Goal: Task Accomplishment & Management: Complete application form

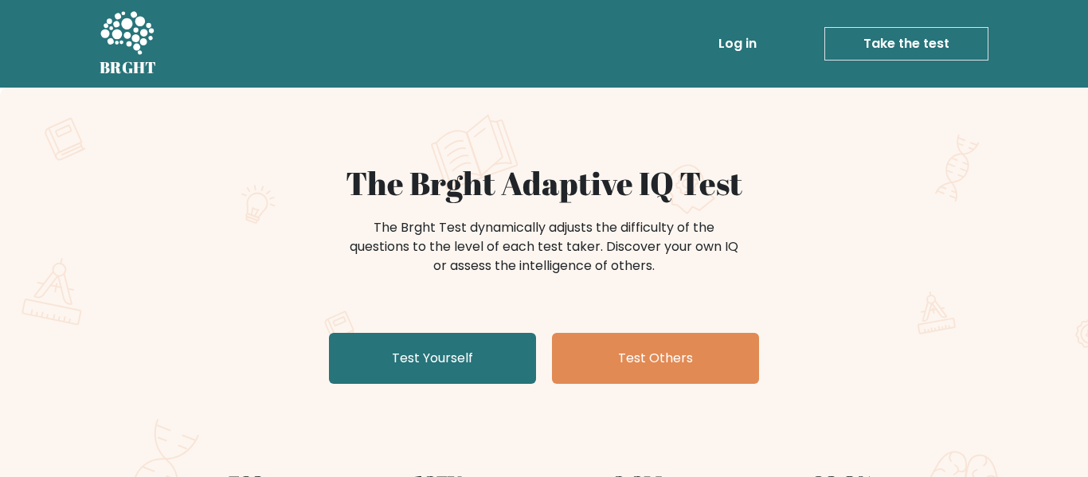
scroll to position [84, 0]
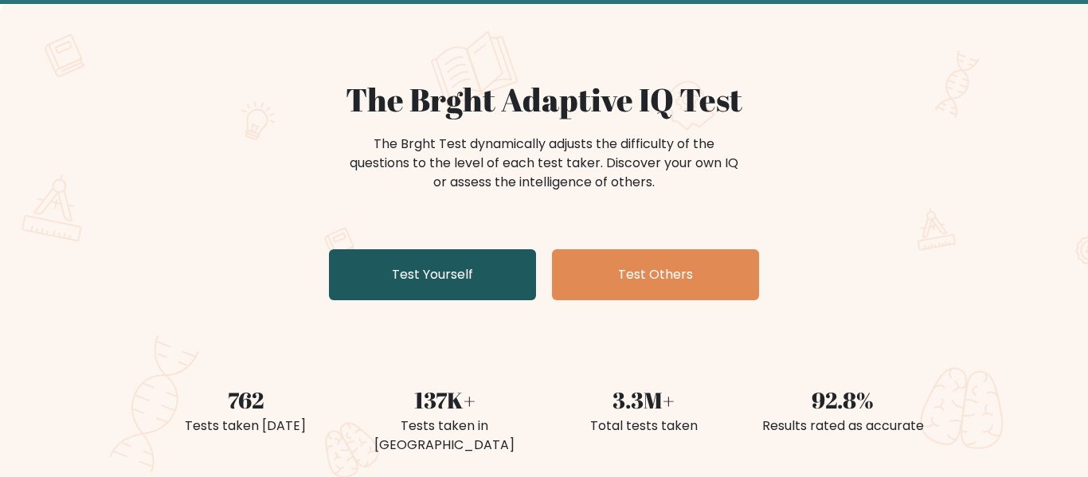
click at [491, 260] on link "Test Yourself" at bounding box center [432, 274] width 207 height 51
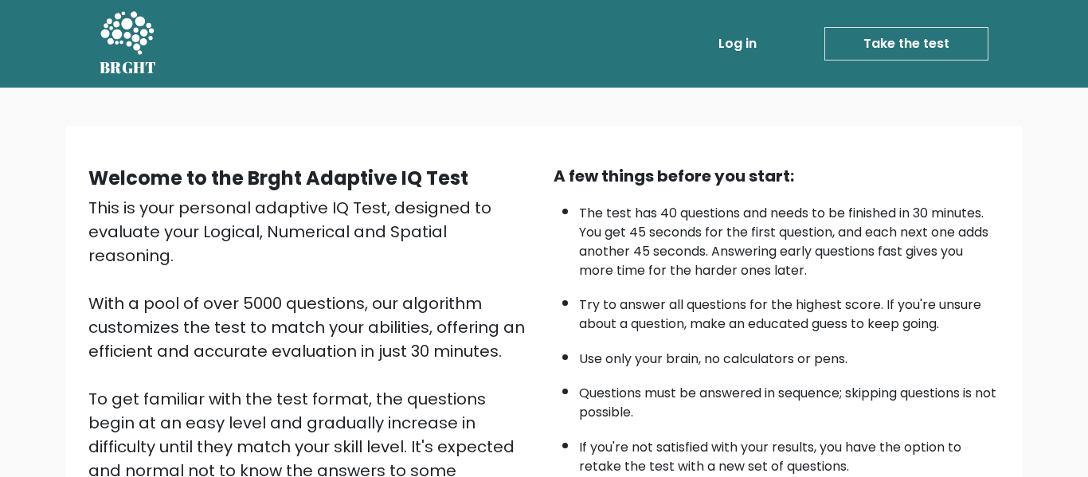
scroll to position [252, 0]
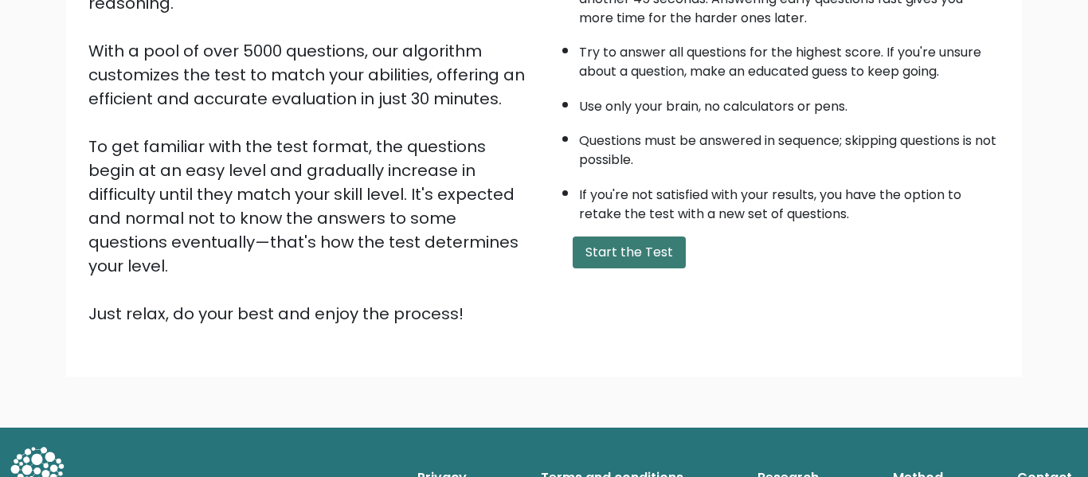
click at [592, 262] on button "Start the Test" at bounding box center [629, 253] width 113 height 32
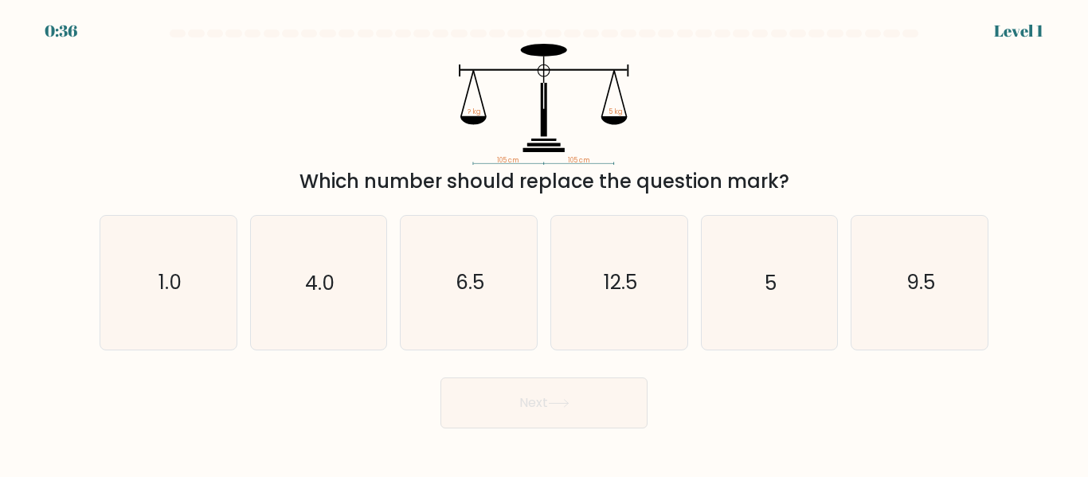
click at [652, 191] on div "Which number should replace the question mark?" at bounding box center [544, 181] width 870 height 29
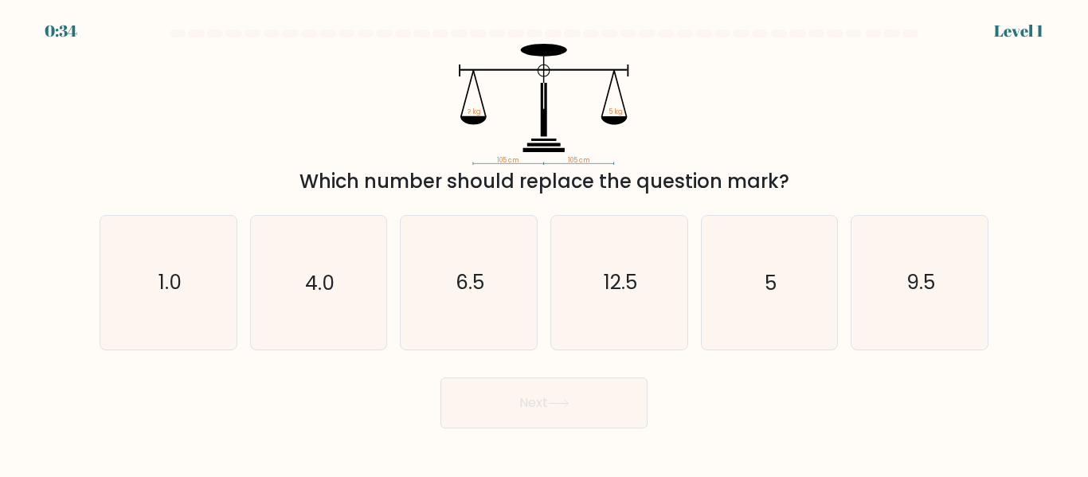
click at [652, 191] on div "Which number should replace the question mark?" at bounding box center [544, 181] width 870 height 29
click at [713, 163] on icon "105 cm 105 cm ? kg 5 kg" at bounding box center [544, 104] width 478 height 121
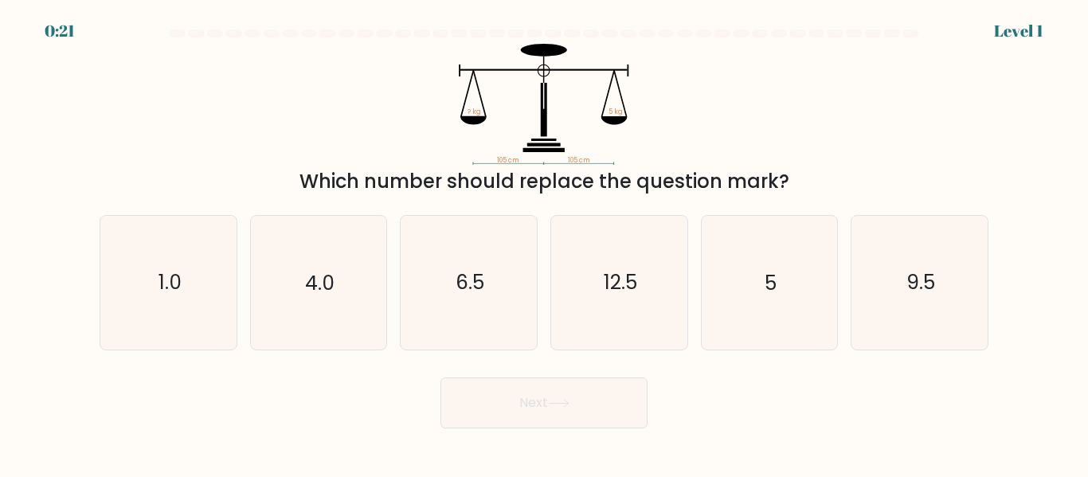
click at [713, 163] on icon "105 cm 105 cm ? kg 5 kg" at bounding box center [544, 104] width 478 height 121
click at [754, 246] on icon "5" at bounding box center [768, 282] width 133 height 133
click at [545, 243] on input "e. 5" at bounding box center [544, 241] width 1 height 4
radio input "true"
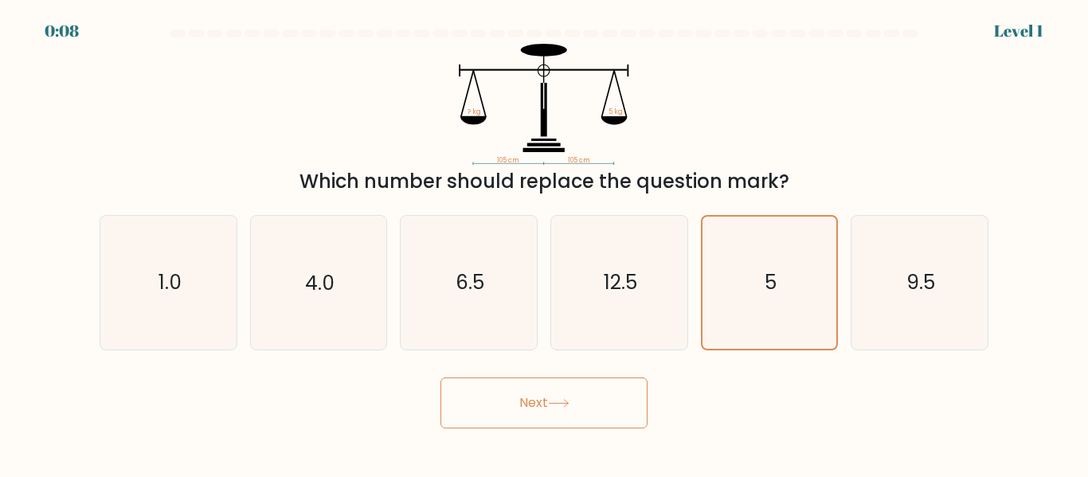
click at [553, 390] on button "Next" at bounding box center [543, 402] width 207 height 51
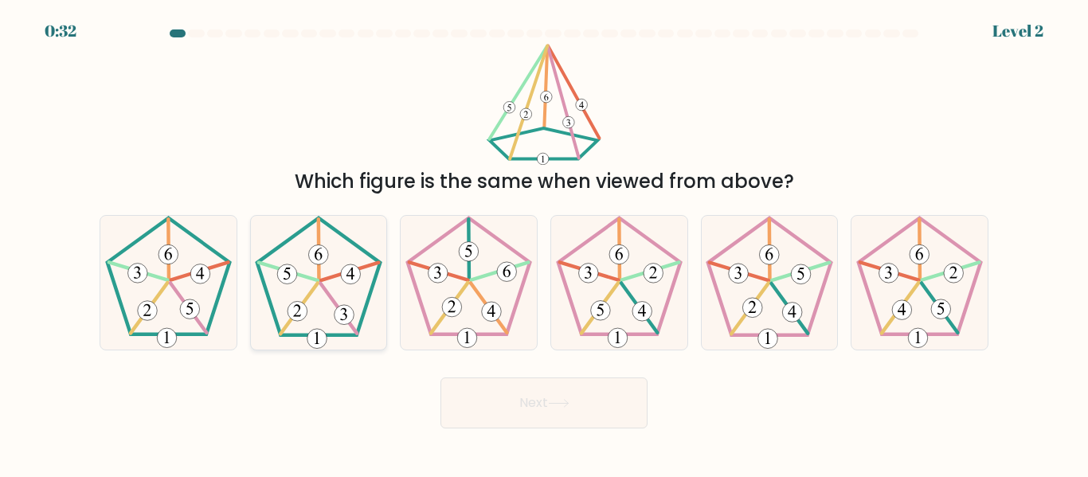
click at [319, 289] on icon at bounding box center [318, 282] width 133 height 133
click at [544, 243] on input "b." at bounding box center [544, 241] width 1 height 4
radio input "true"
click at [510, 401] on button "Next" at bounding box center [543, 402] width 207 height 51
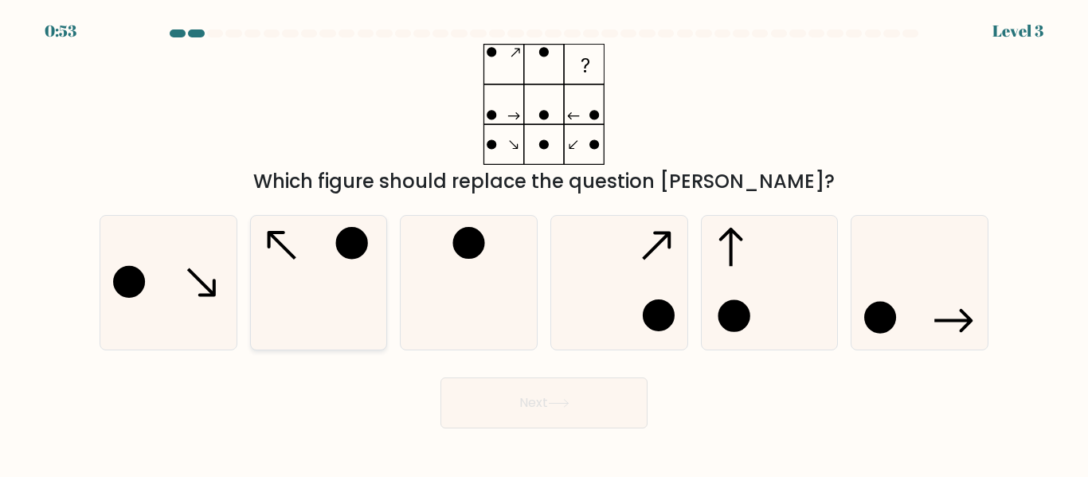
click at [298, 238] on icon at bounding box center [318, 282] width 133 height 133
click at [544, 239] on input "b." at bounding box center [544, 241] width 1 height 4
radio input "true"
click at [552, 417] on button "Next" at bounding box center [543, 402] width 207 height 51
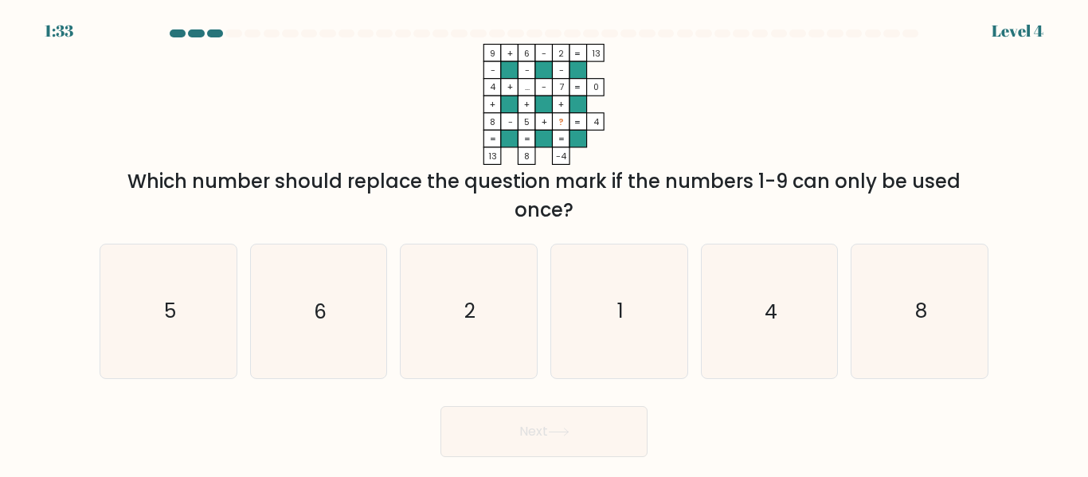
click at [409, 131] on icon "9 + 6 - 2 13 - - - 4 + ... - 7 0 + + + 8 - 5 + ? = 4 = = = = 13 8 -4 =" at bounding box center [544, 104] width 478 height 121
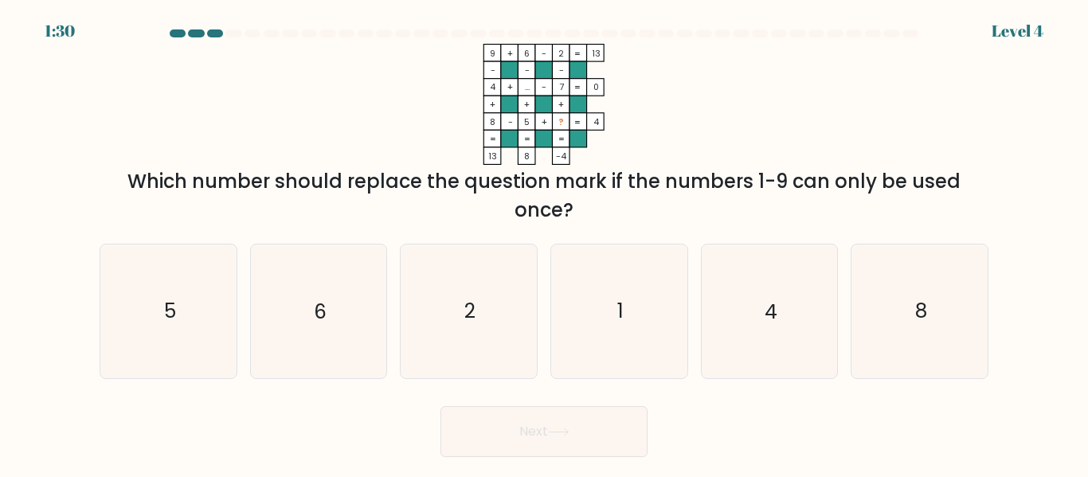
click at [409, 131] on icon "9 + 6 - 2 13 - - - 4 + ... - 7 0 + + + 8 - 5 + ? = 4 = = = = 13 8 -4 =" at bounding box center [544, 104] width 478 height 121
click at [627, 304] on icon "1" at bounding box center [619, 310] width 133 height 133
click at [545, 243] on input "d. 1" at bounding box center [544, 241] width 1 height 4
radio input "true"
click at [576, 428] on button "Next" at bounding box center [543, 431] width 207 height 51
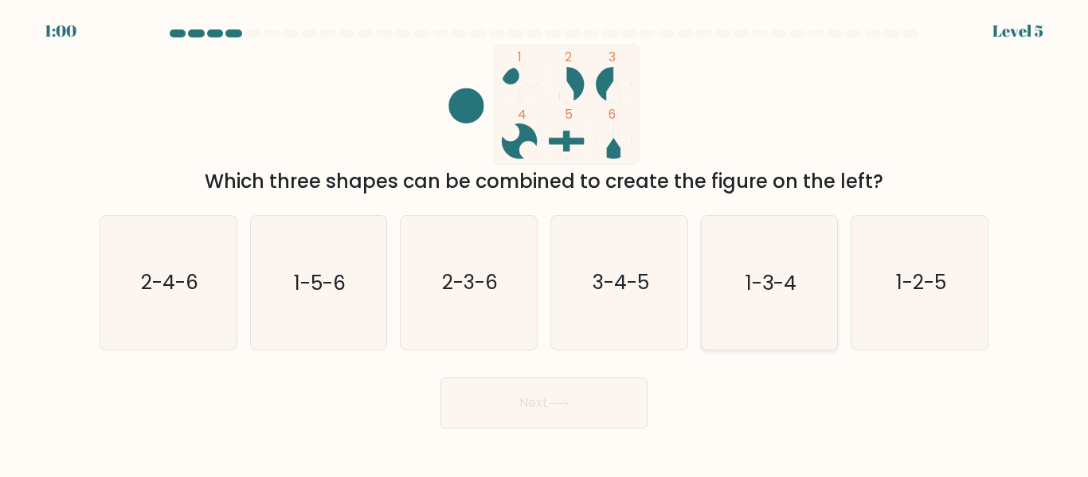
click at [748, 291] on text "1-3-4" at bounding box center [770, 283] width 51 height 28
click at [545, 243] on input "e. 1-3-4" at bounding box center [544, 241] width 1 height 4
radio input "true"
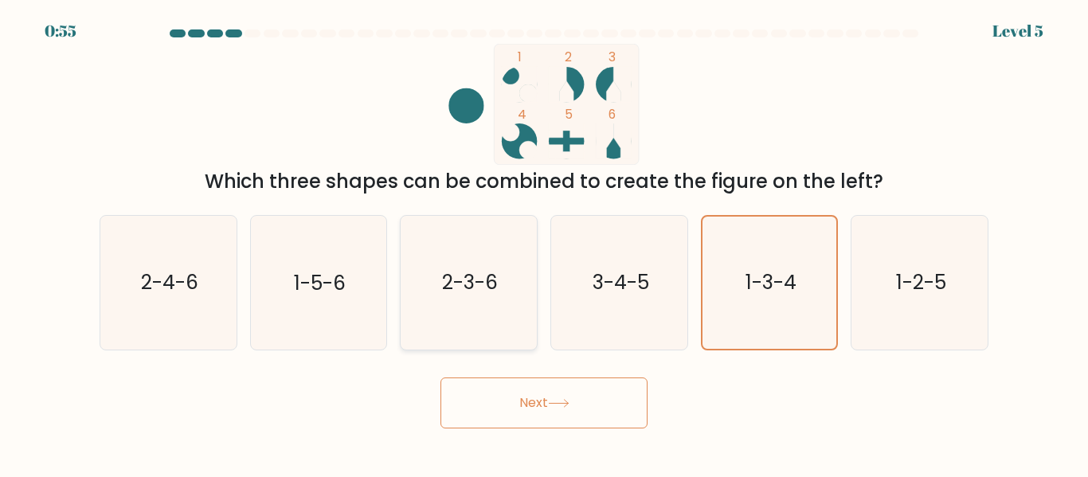
click at [518, 296] on icon "2-3-6" at bounding box center [468, 282] width 133 height 133
click at [544, 243] on input "c. 2-3-6" at bounding box center [544, 241] width 1 height 4
radio input "true"
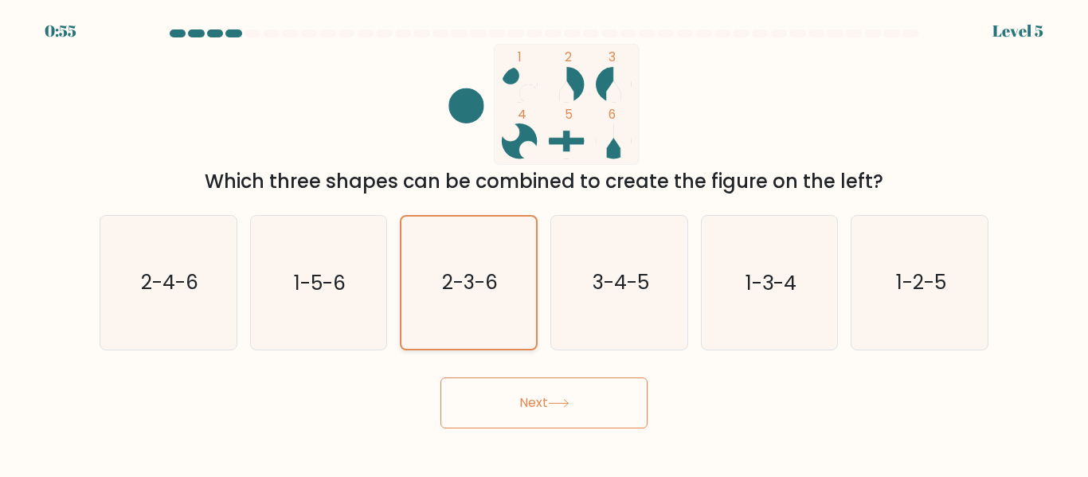
click at [518, 296] on icon "2-3-6" at bounding box center [468, 282] width 131 height 131
click at [544, 243] on input "c. 2-3-6" at bounding box center [544, 241] width 1 height 4
click at [518, 296] on icon "2-3-6" at bounding box center [468, 282] width 131 height 131
click at [544, 243] on input "c. 2-3-6" at bounding box center [544, 241] width 1 height 4
click at [518, 296] on icon "2-3-6" at bounding box center [468, 282] width 131 height 131
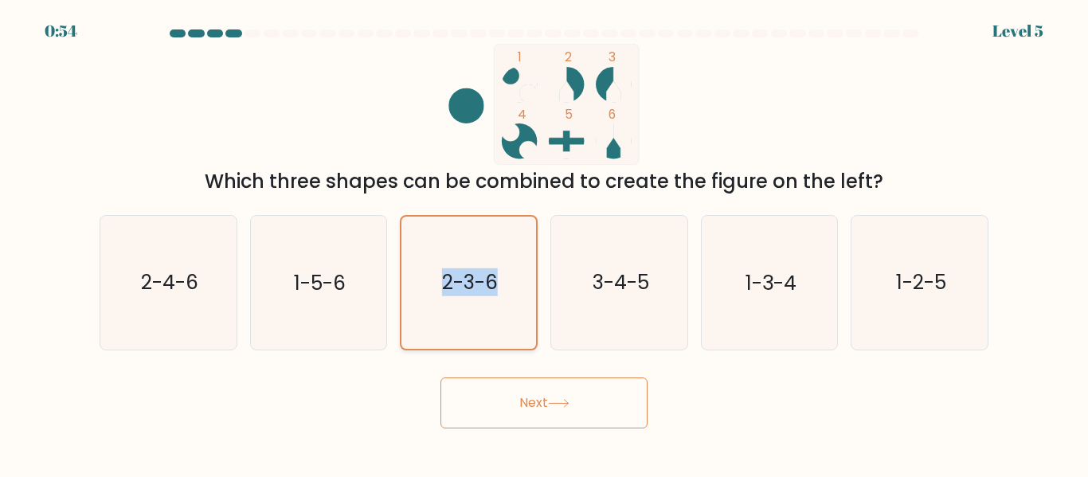
click at [544, 243] on input "c. 2-3-6" at bounding box center [544, 241] width 1 height 4
click at [518, 296] on icon "2-3-6" at bounding box center [468, 282] width 131 height 131
click at [544, 243] on input "c. 2-3-6" at bounding box center [544, 241] width 1 height 4
click at [518, 296] on icon "2-3-6" at bounding box center [468, 282] width 131 height 131
click at [544, 243] on input "c. 2-3-6" at bounding box center [544, 241] width 1 height 4
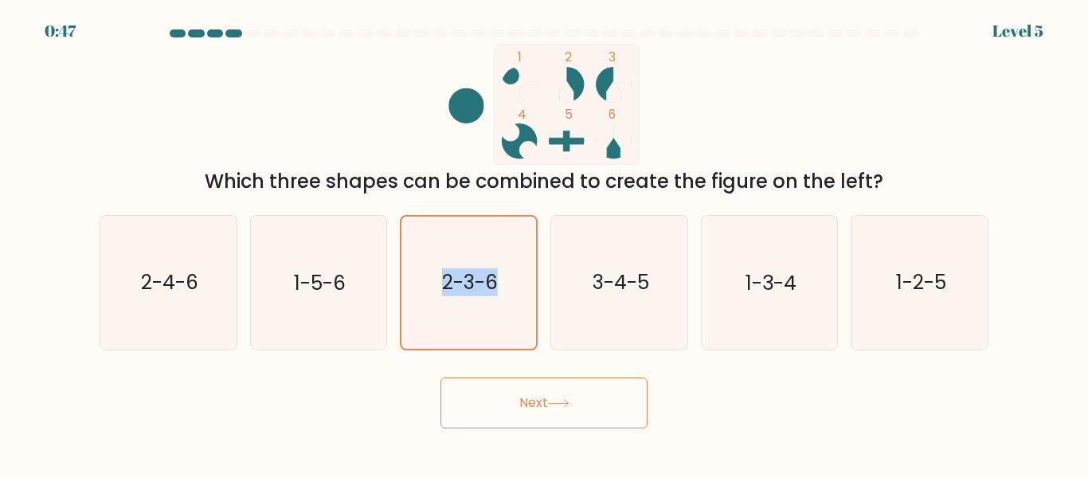
click at [583, 407] on button "Next" at bounding box center [543, 402] width 207 height 51
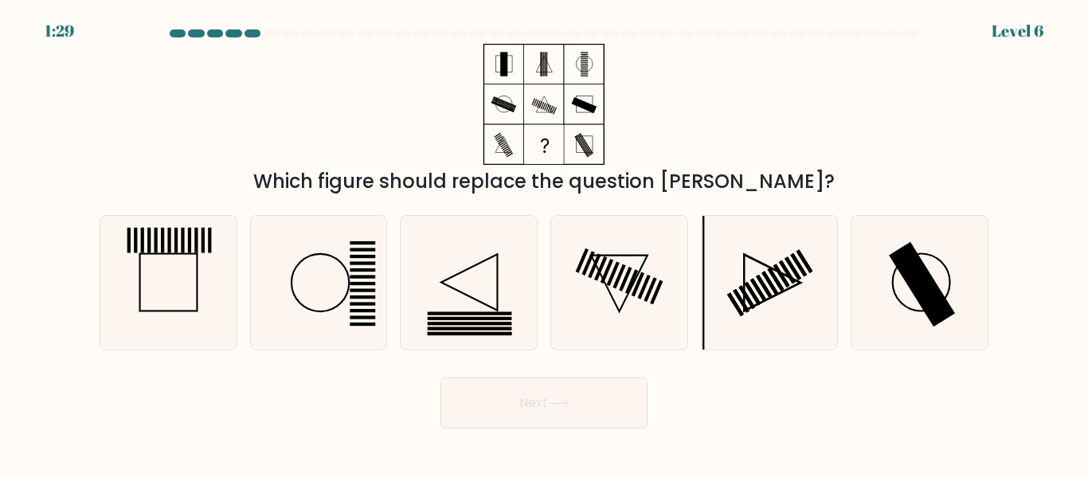
click at [223, 383] on div "Next" at bounding box center [544, 398] width 908 height 59
click at [728, 240] on icon at bounding box center [768, 282] width 133 height 133
click at [545, 240] on input "e." at bounding box center [544, 241] width 1 height 4
radio input "true"
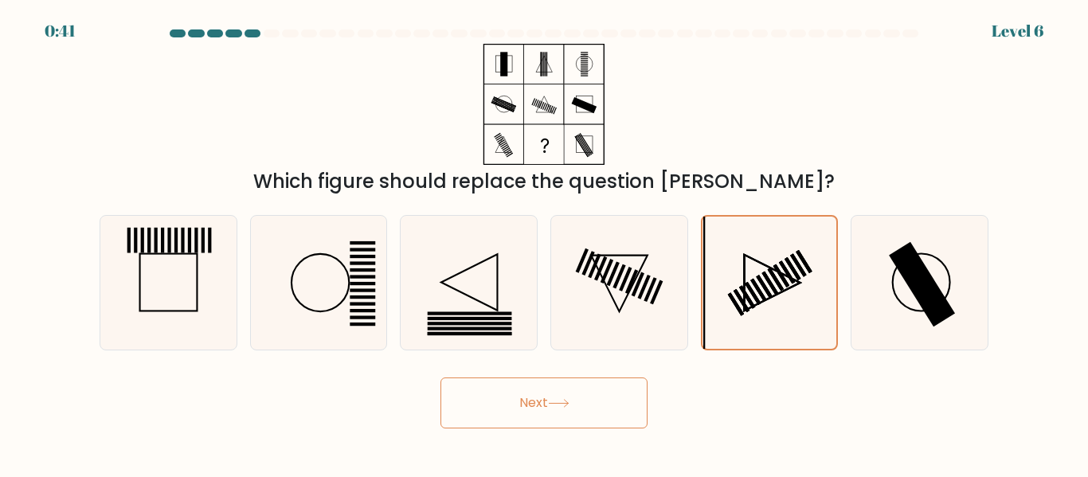
click at [627, 384] on button "Next" at bounding box center [543, 402] width 207 height 51
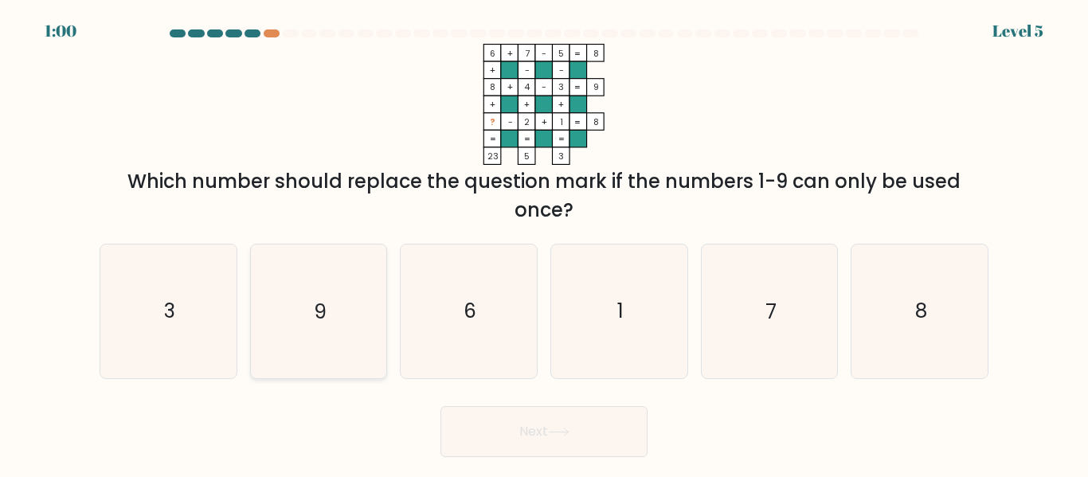
click at [366, 281] on icon "9" at bounding box center [318, 310] width 133 height 133
click at [544, 243] on input "b. 9" at bounding box center [544, 241] width 1 height 4
radio input "true"
click at [537, 417] on button "Next" at bounding box center [543, 431] width 207 height 51
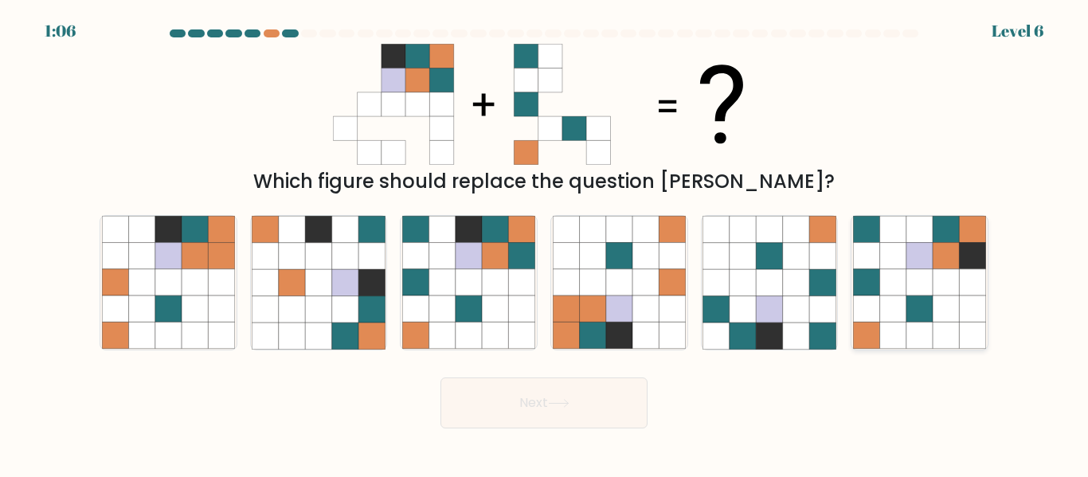
click at [886, 282] on icon at bounding box center [893, 282] width 26 height 26
click at [545, 243] on input "f." at bounding box center [544, 241] width 1 height 4
radio input "true"
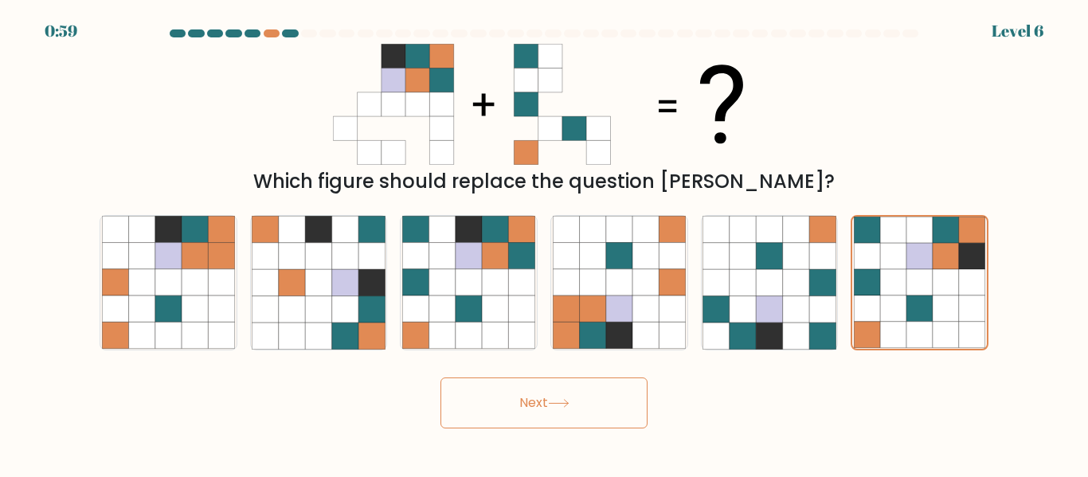
click at [524, 410] on button "Next" at bounding box center [543, 402] width 207 height 51
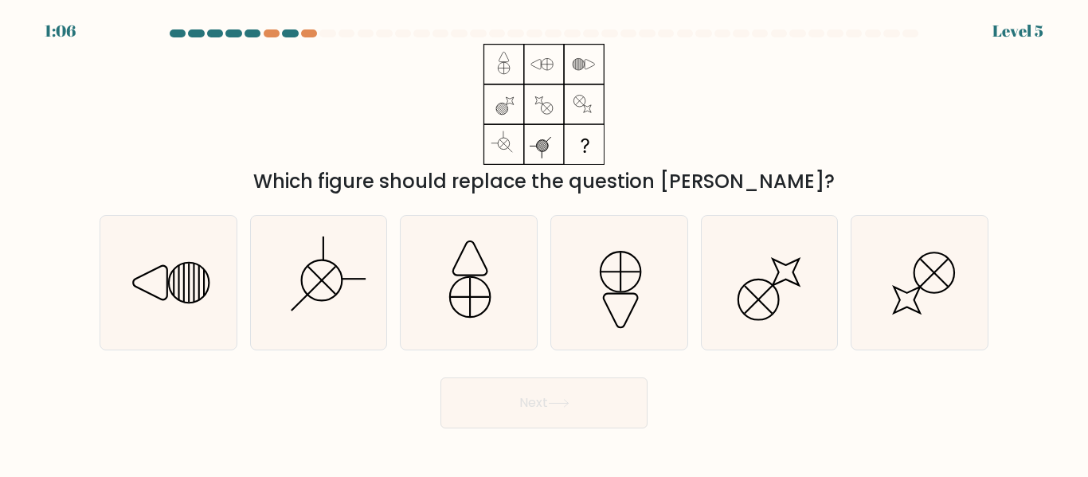
click at [246, 298] on div "b." at bounding box center [319, 282] width 151 height 135
click at [229, 299] on icon at bounding box center [168, 282] width 133 height 133
click at [544, 243] on input "a." at bounding box center [544, 241] width 1 height 4
radio input "true"
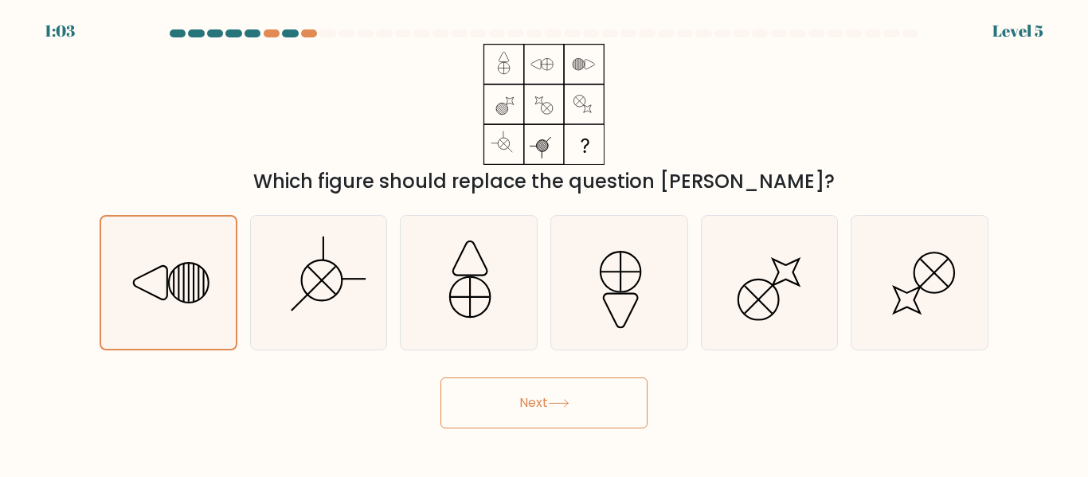
click at [581, 384] on button "Next" at bounding box center [543, 402] width 207 height 51
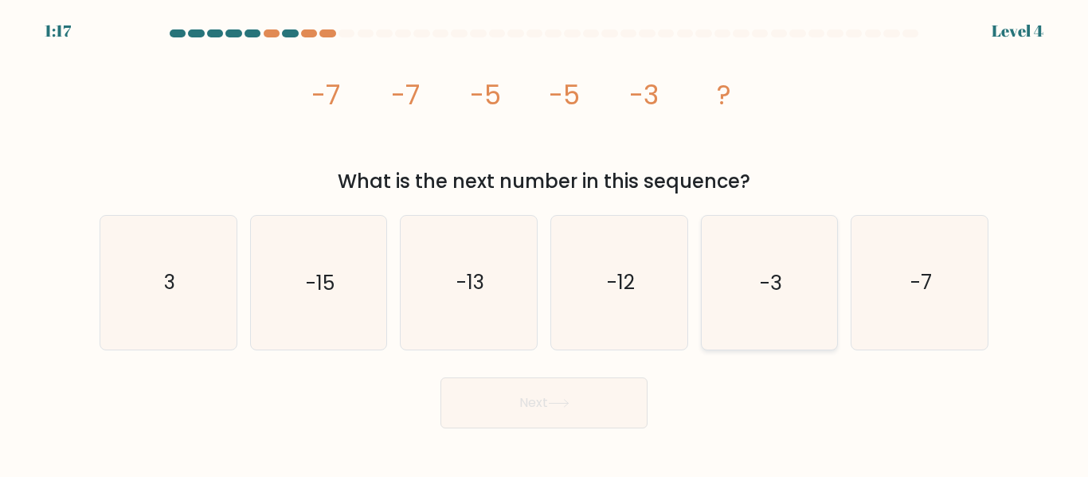
click at [762, 276] on text "-3" at bounding box center [771, 283] width 22 height 28
click at [545, 243] on input "e. -3" at bounding box center [544, 241] width 1 height 4
radio input "true"
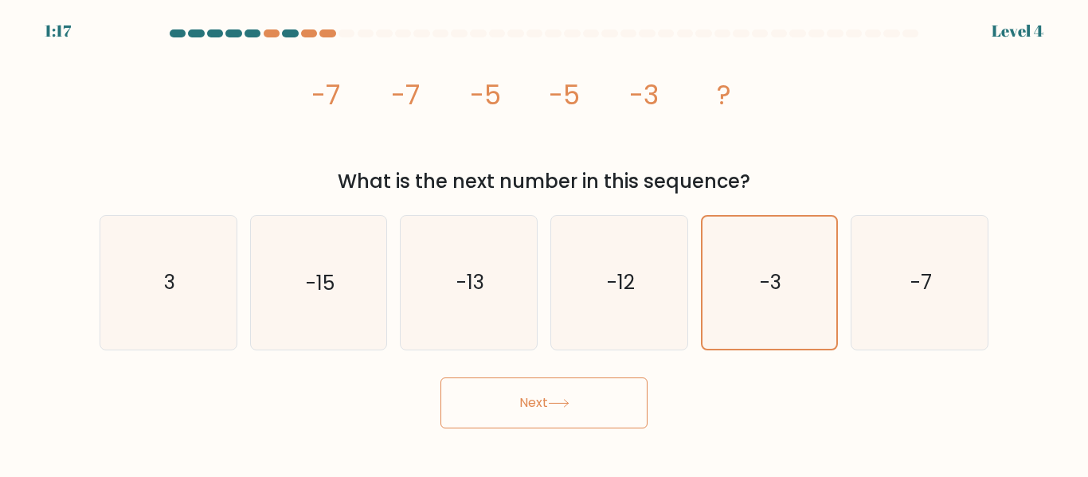
click at [553, 418] on button "Next" at bounding box center [543, 402] width 207 height 51
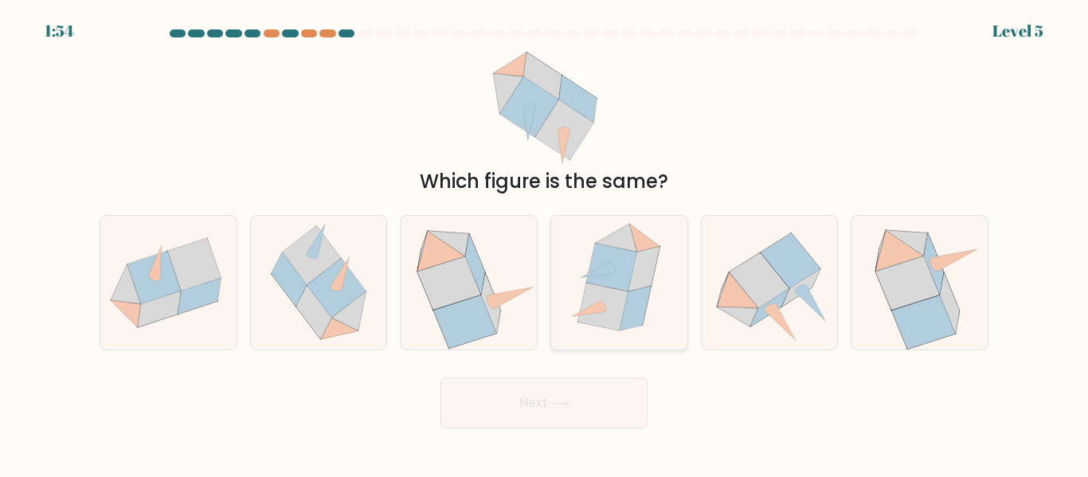
click at [600, 263] on icon at bounding box center [612, 268] width 50 height 48
click at [545, 243] on input "d." at bounding box center [544, 241] width 1 height 4
radio input "true"
click at [610, 394] on button "Next" at bounding box center [543, 402] width 207 height 51
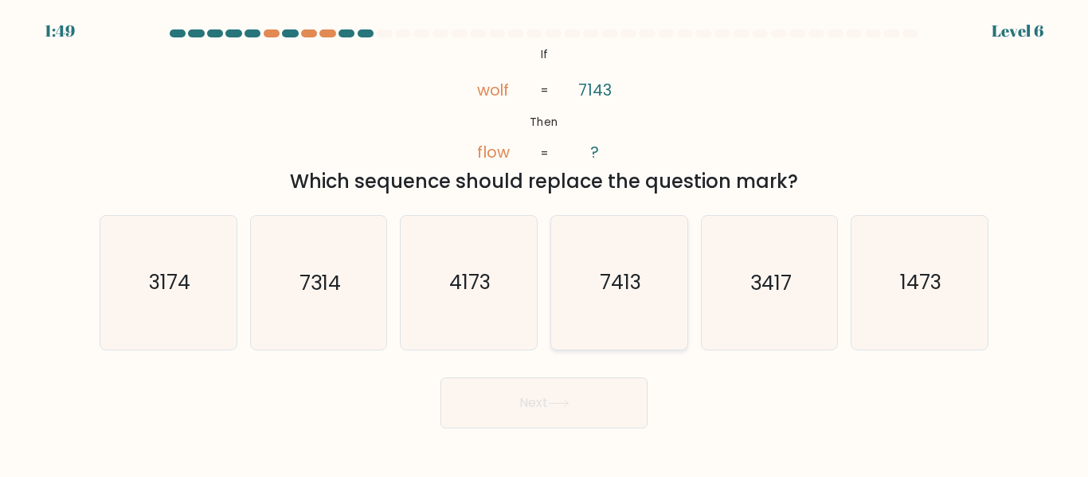
click at [569, 280] on icon "7413" at bounding box center [619, 282] width 133 height 133
click at [545, 243] on input "d. 7413" at bounding box center [544, 241] width 1 height 4
radio input "true"
click at [596, 392] on button "Next" at bounding box center [543, 402] width 207 height 51
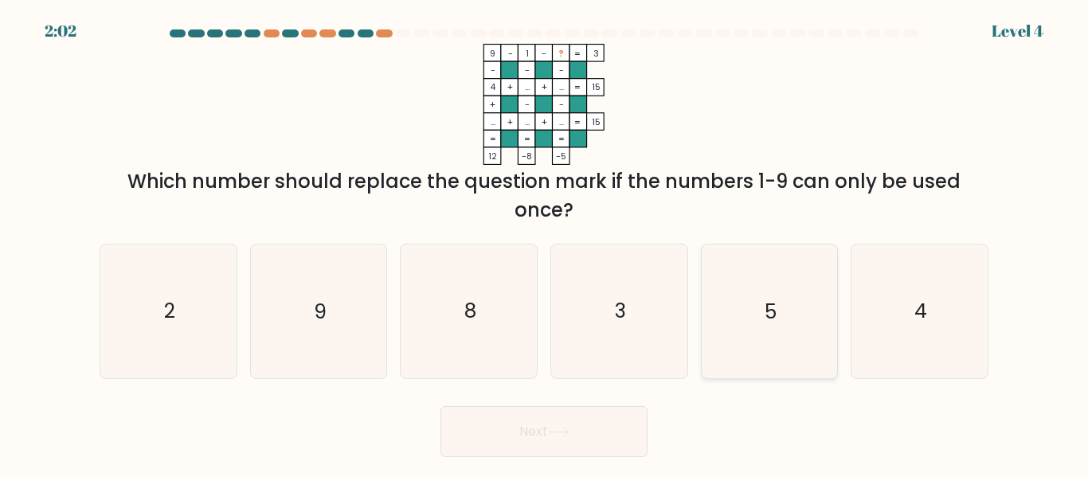
click at [794, 274] on icon "5" at bounding box center [768, 310] width 133 height 133
click at [545, 243] on input "e. 5" at bounding box center [544, 241] width 1 height 4
radio input "true"
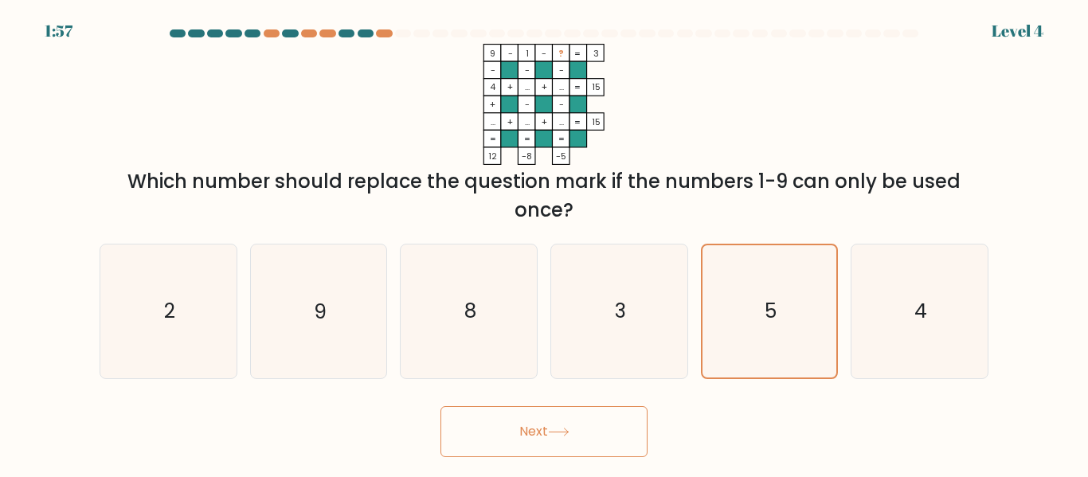
click at [588, 457] on body "1:57 Level 4" at bounding box center [544, 238] width 1088 height 477
click at [590, 439] on button "Next" at bounding box center [543, 431] width 207 height 51
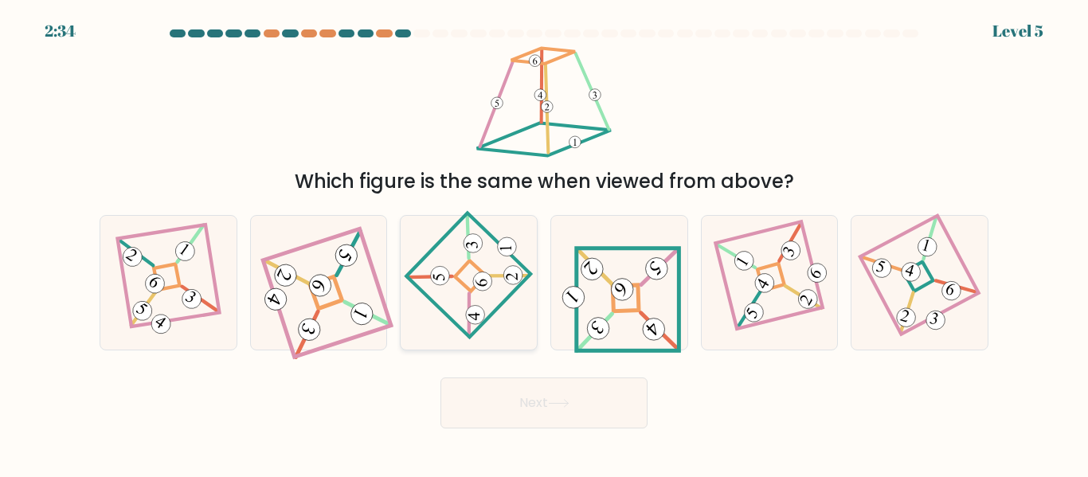
click at [507, 290] on icon at bounding box center [469, 282] width 92 height 107
click at [544, 243] on input "c." at bounding box center [544, 241] width 1 height 4
radio input "true"
click at [207, 267] on icon at bounding box center [168, 282] width 92 height 107
click at [544, 243] on input "a." at bounding box center [544, 241] width 1 height 4
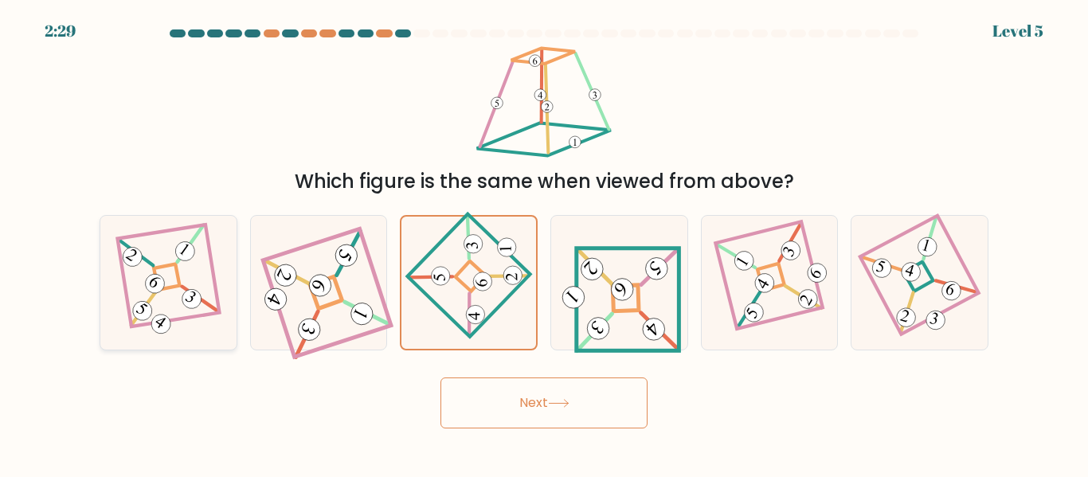
radio input "true"
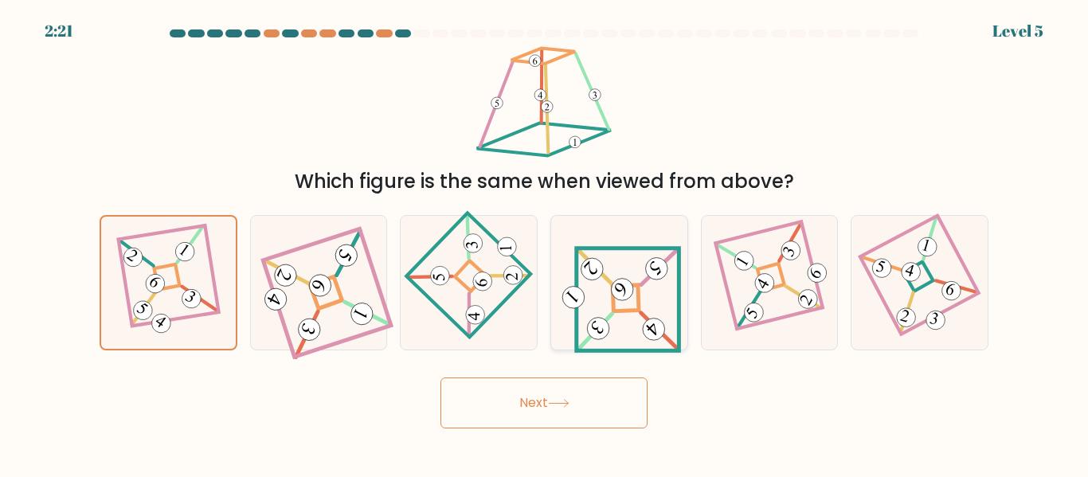
click at [639, 323] on icon at bounding box center [618, 282] width 123 height 107
click at [545, 243] on input "d." at bounding box center [544, 241] width 1 height 4
radio input "true"
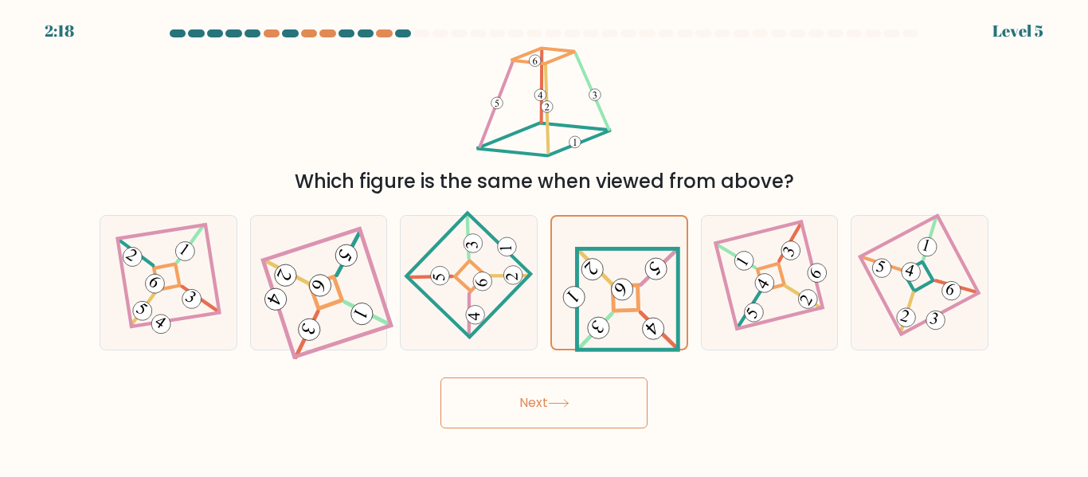
click at [599, 412] on button "Next" at bounding box center [543, 402] width 207 height 51
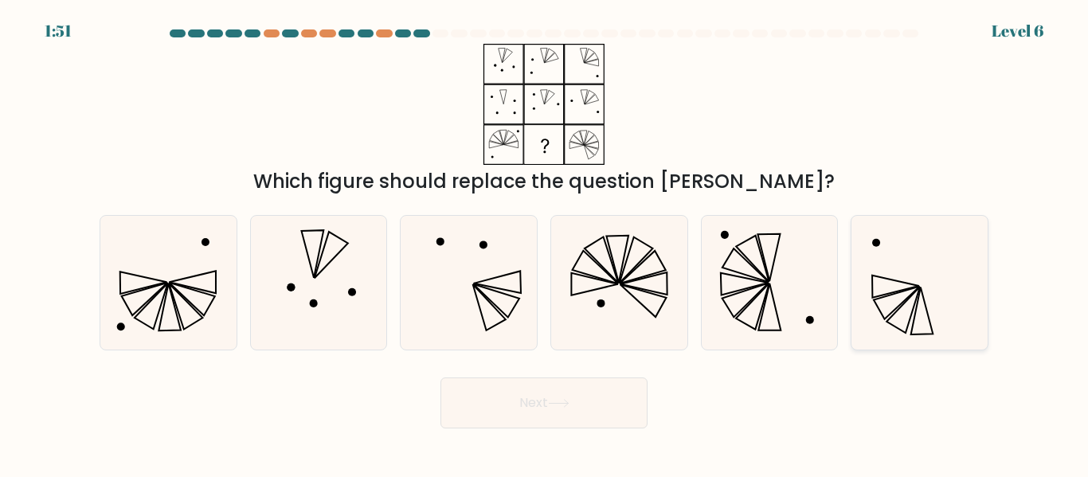
click at [913, 265] on icon at bounding box center [919, 282] width 133 height 133
click at [545, 243] on input "f." at bounding box center [544, 241] width 1 height 4
radio input "true"
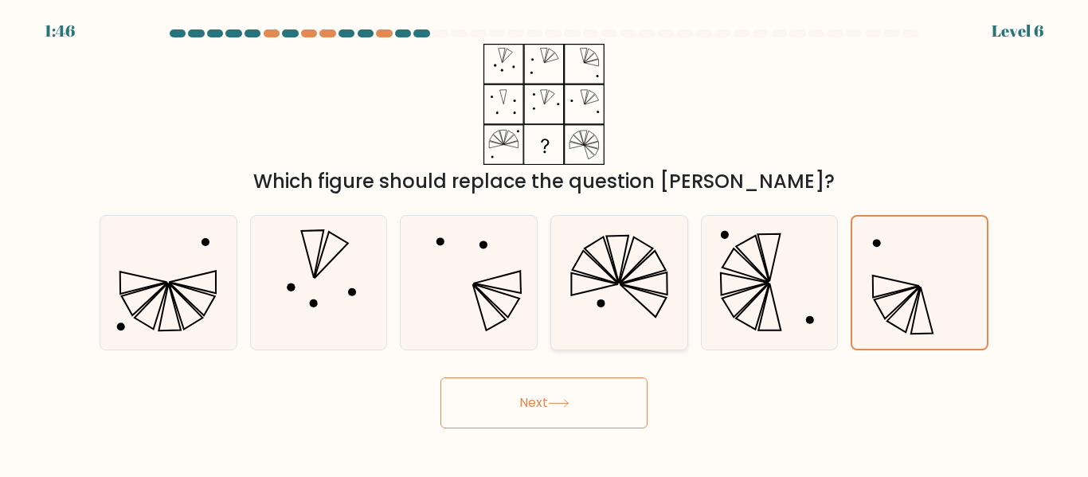
click at [604, 315] on icon at bounding box center [619, 282] width 133 height 133
click at [545, 243] on input "d." at bounding box center [544, 241] width 1 height 4
radio input "true"
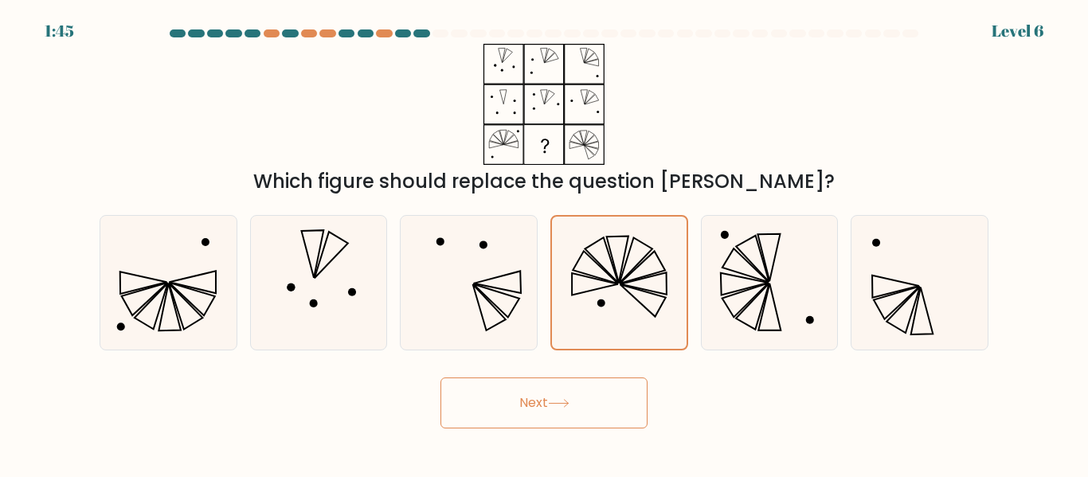
click at [565, 408] on button "Next" at bounding box center [543, 402] width 207 height 51
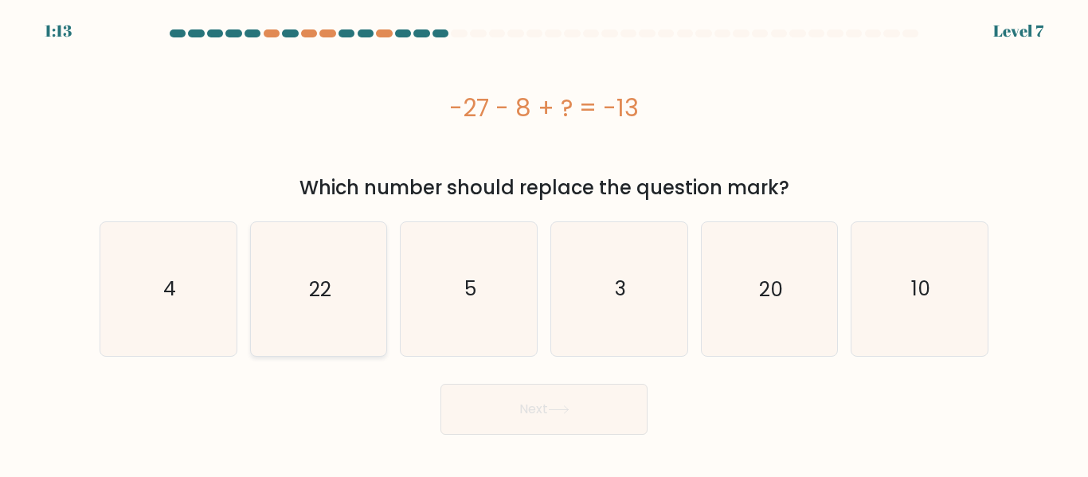
click at [338, 304] on icon "22" at bounding box center [318, 288] width 133 height 133
click at [544, 243] on input "b. 22" at bounding box center [544, 241] width 1 height 4
radio input "true"
click at [562, 398] on button "Next" at bounding box center [543, 409] width 207 height 51
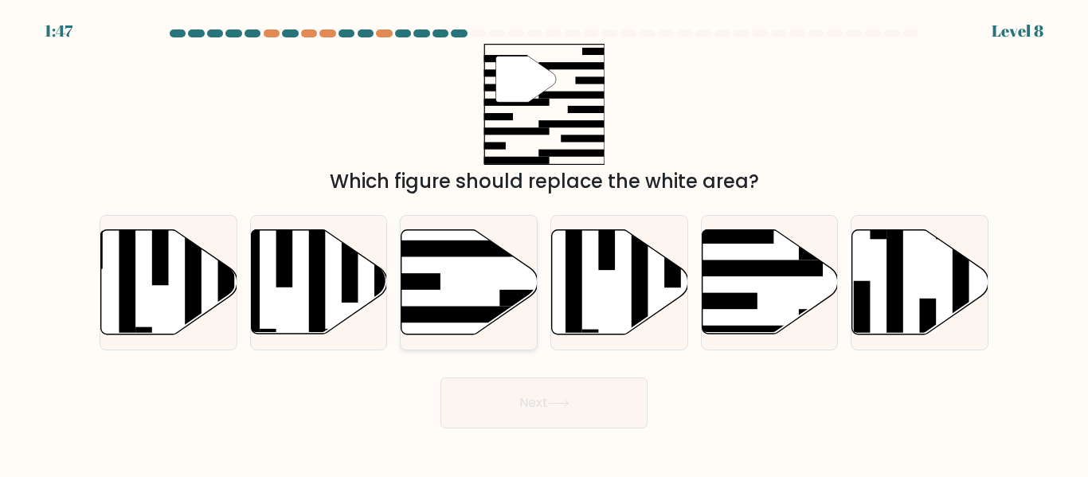
click at [473, 307] on rect at bounding box center [450, 315] width 148 height 17
click at [544, 243] on input "c." at bounding box center [544, 241] width 1 height 4
radio input "true"
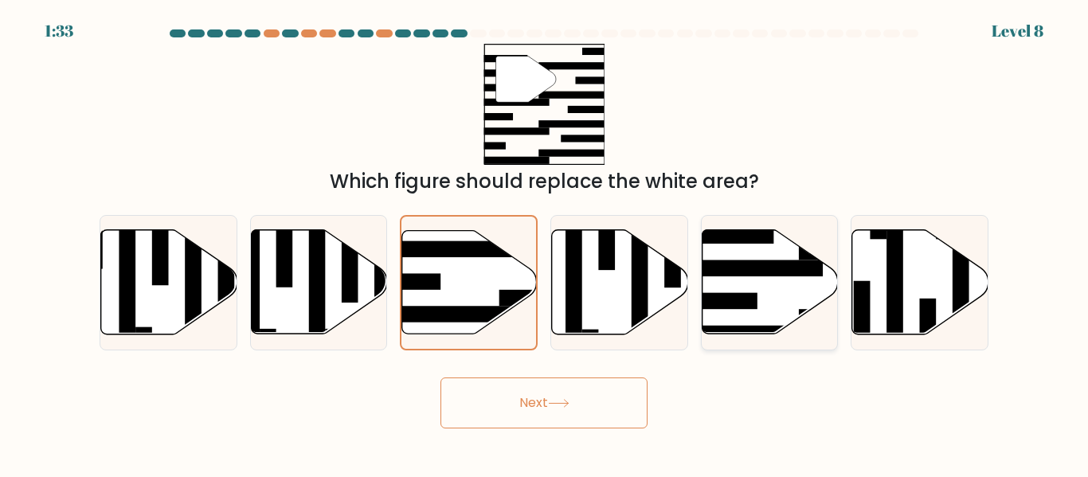
click at [798, 276] on icon at bounding box center [770, 282] width 136 height 104
click at [545, 243] on input "e." at bounding box center [544, 241] width 1 height 4
radio input "true"
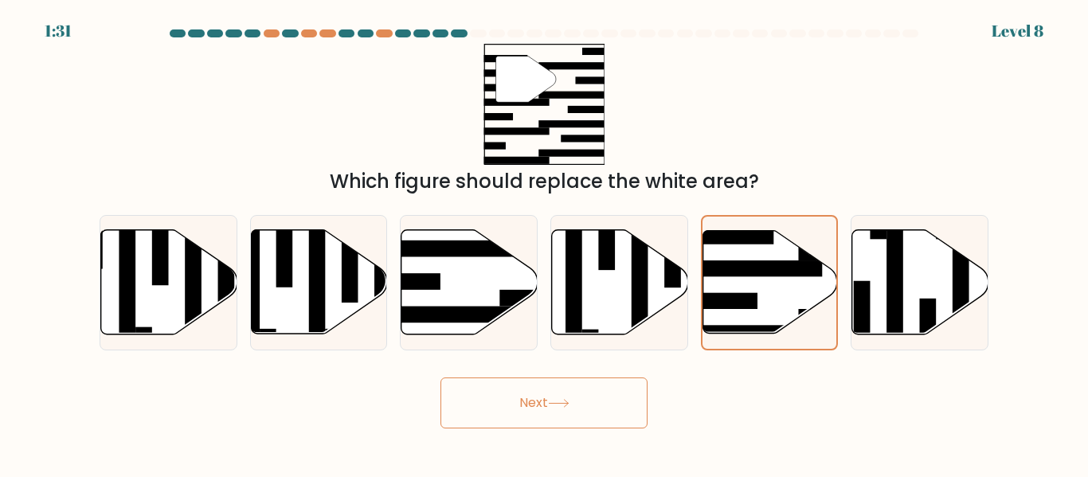
click at [600, 416] on button "Next" at bounding box center [543, 402] width 207 height 51
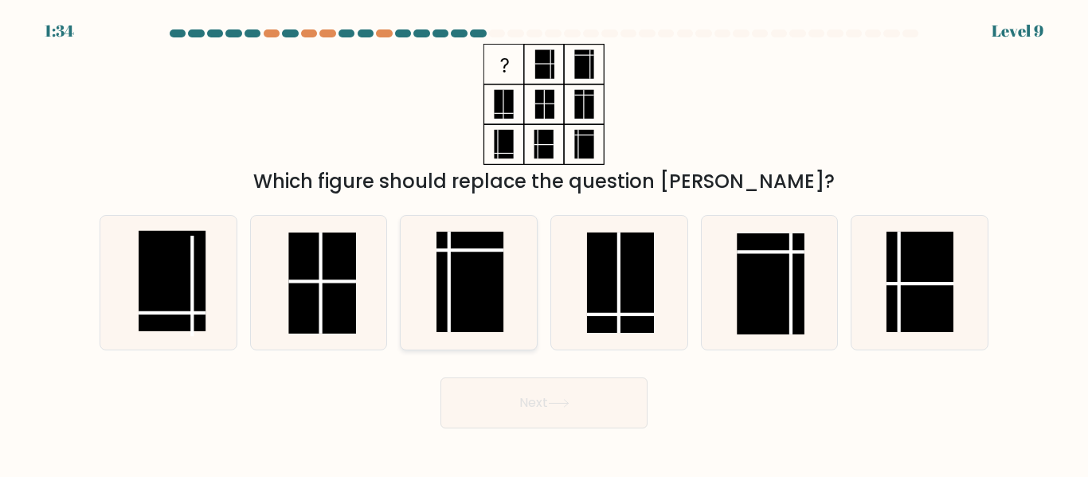
click at [482, 269] on rect at bounding box center [469, 282] width 67 height 100
click at [544, 243] on input "c." at bounding box center [544, 241] width 1 height 4
radio input "true"
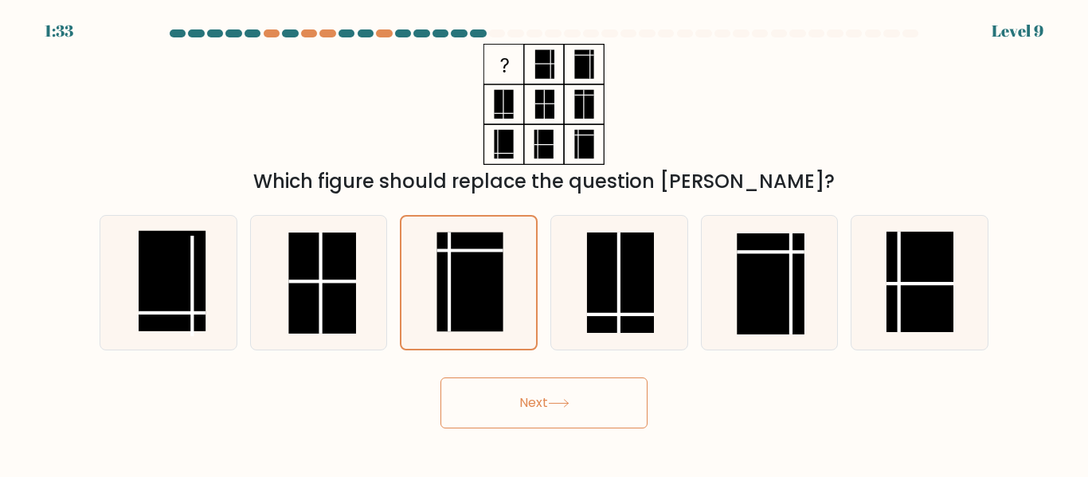
click at [541, 388] on button "Next" at bounding box center [543, 402] width 207 height 51
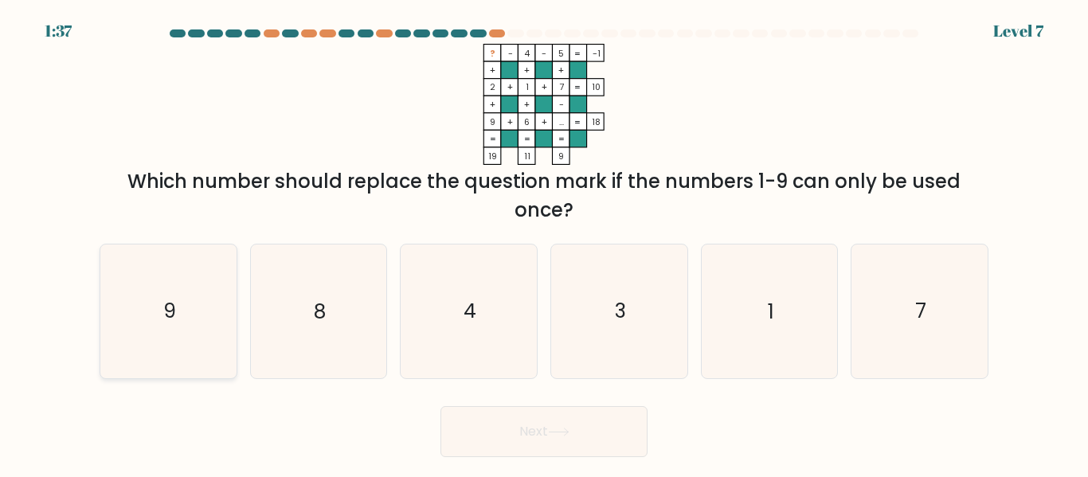
click at [200, 338] on icon "9" at bounding box center [168, 310] width 133 height 133
click at [544, 243] on input "a. 9" at bounding box center [544, 241] width 1 height 4
radio input "true"
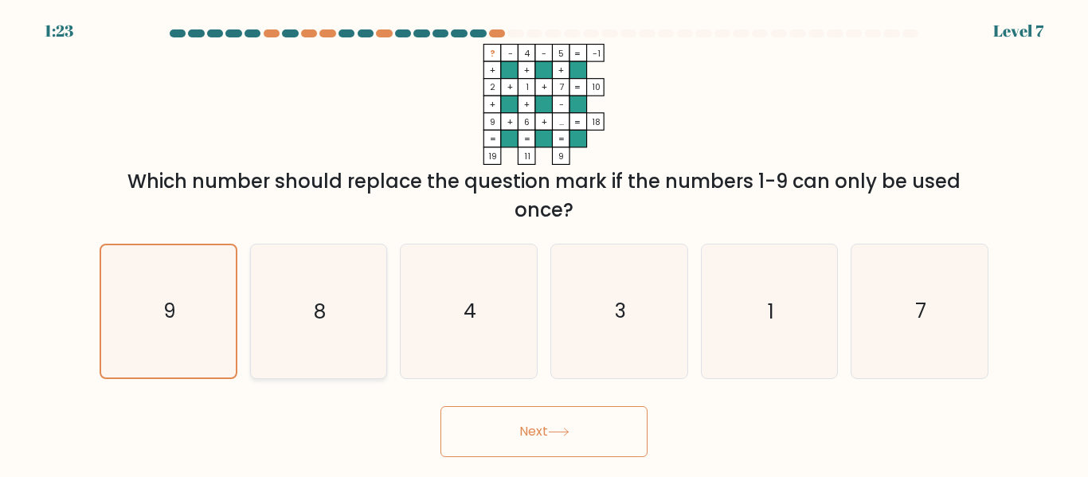
click at [329, 344] on icon "8" at bounding box center [318, 310] width 133 height 133
click at [544, 243] on input "b. 8" at bounding box center [544, 241] width 1 height 4
radio input "true"
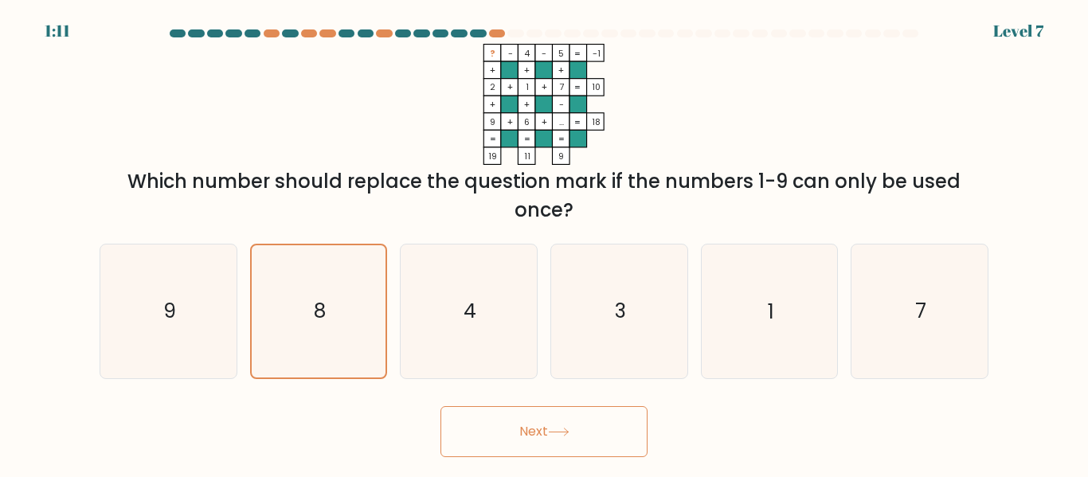
click at [494, 416] on button "Next" at bounding box center [543, 431] width 207 height 51
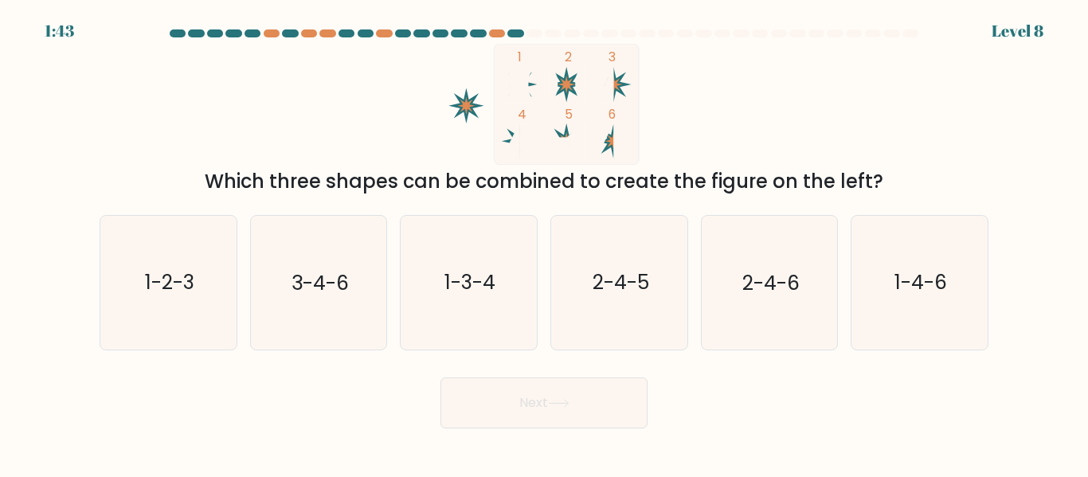
click at [363, 178] on div "Which three shapes can be combined to create the figure on the left?" at bounding box center [544, 181] width 870 height 29
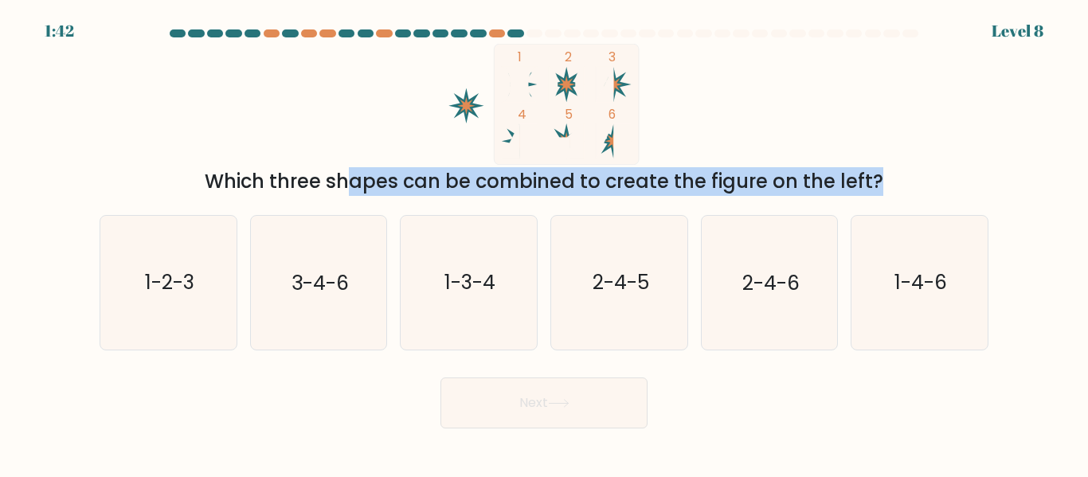
click at [363, 178] on div "Which three shapes can be combined to create the figure on the left?" at bounding box center [544, 181] width 870 height 29
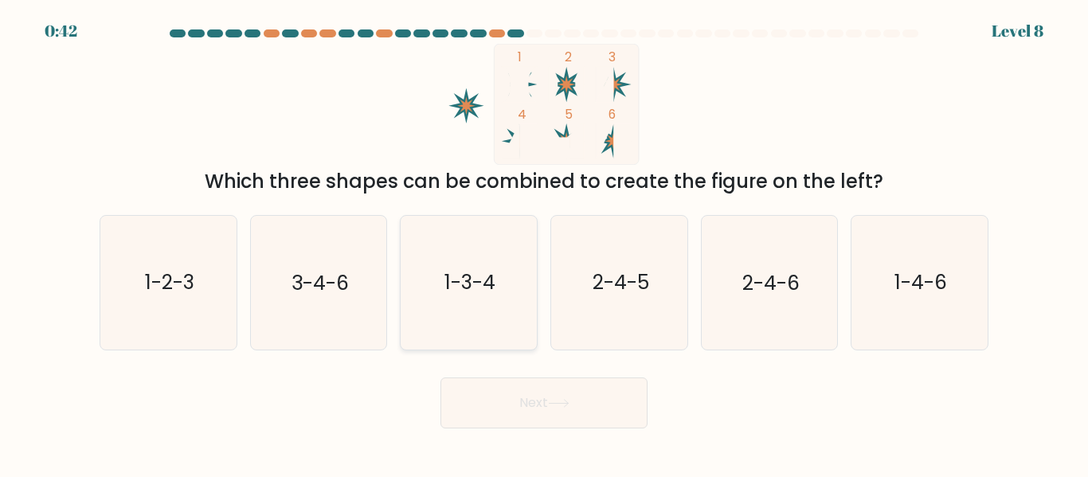
click at [479, 264] on icon "1-3-4" at bounding box center [468, 282] width 133 height 133
click at [544, 243] on input "c. 1-3-4" at bounding box center [544, 241] width 1 height 4
radio input "true"
click at [551, 412] on button "Next" at bounding box center [543, 402] width 207 height 51
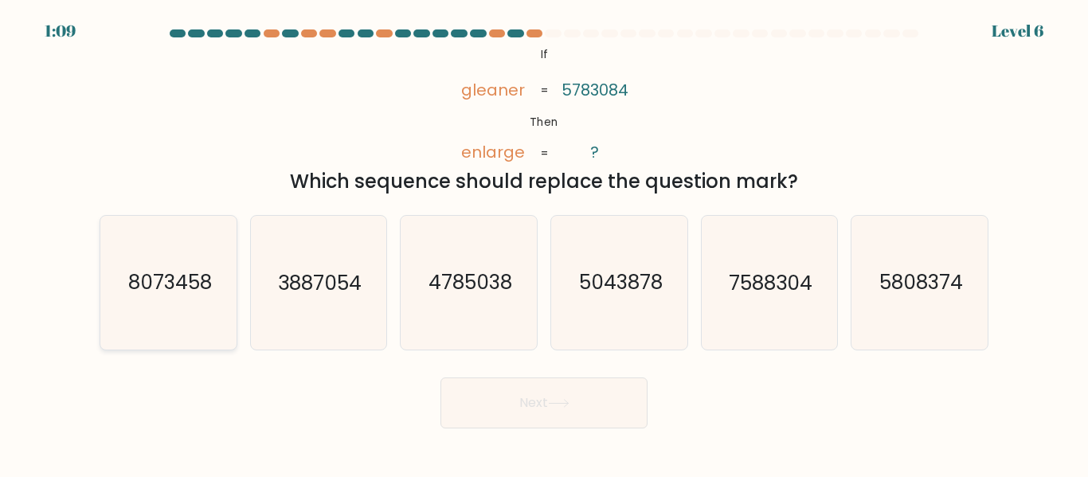
click at [201, 280] on text "8073458" at bounding box center [169, 283] width 84 height 28
click at [544, 243] on input "a. 8073458" at bounding box center [544, 241] width 1 height 4
radio input "true"
click at [483, 420] on button "Next" at bounding box center [543, 402] width 207 height 51
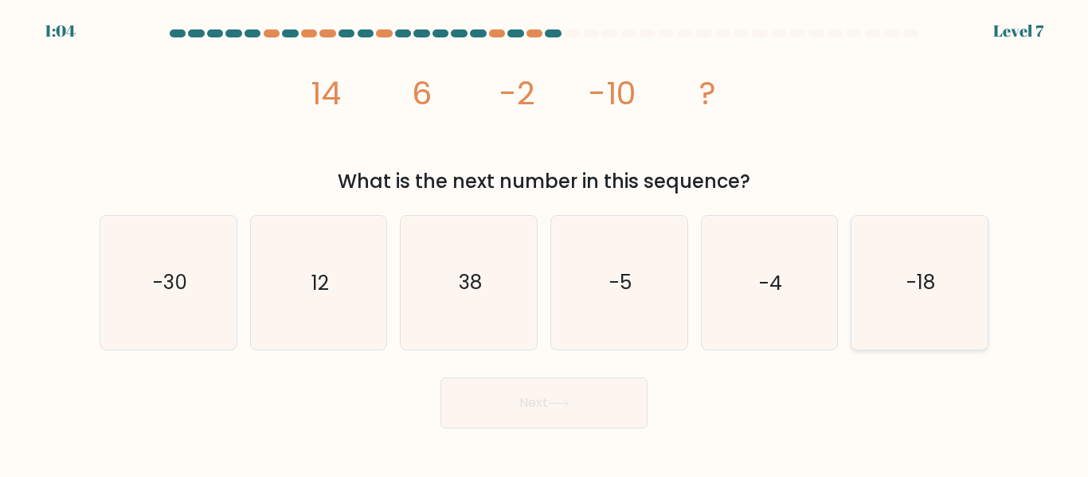
click at [913, 326] on icon "-18" at bounding box center [919, 282] width 133 height 133
click at [545, 243] on input "f. -18" at bounding box center [544, 241] width 1 height 4
radio input "true"
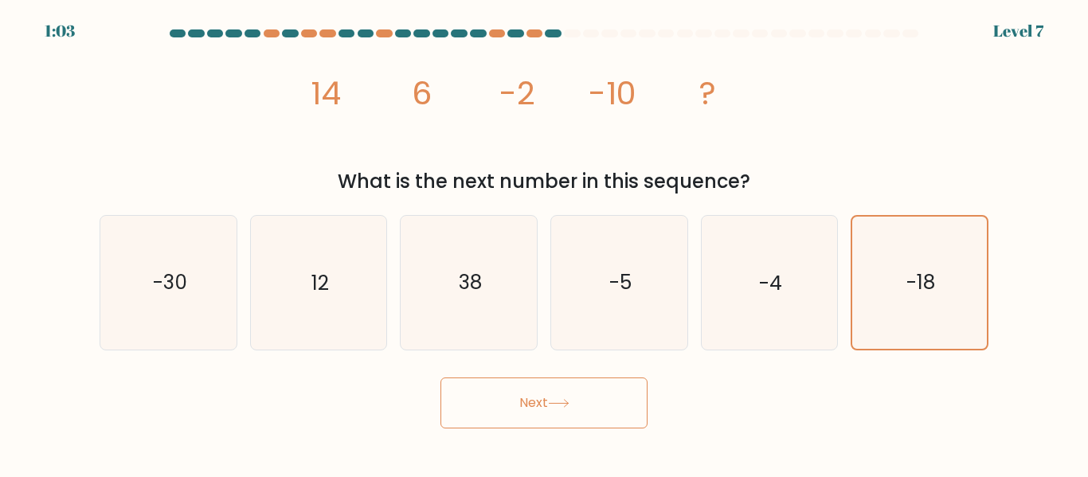
click at [563, 415] on button "Next" at bounding box center [543, 402] width 207 height 51
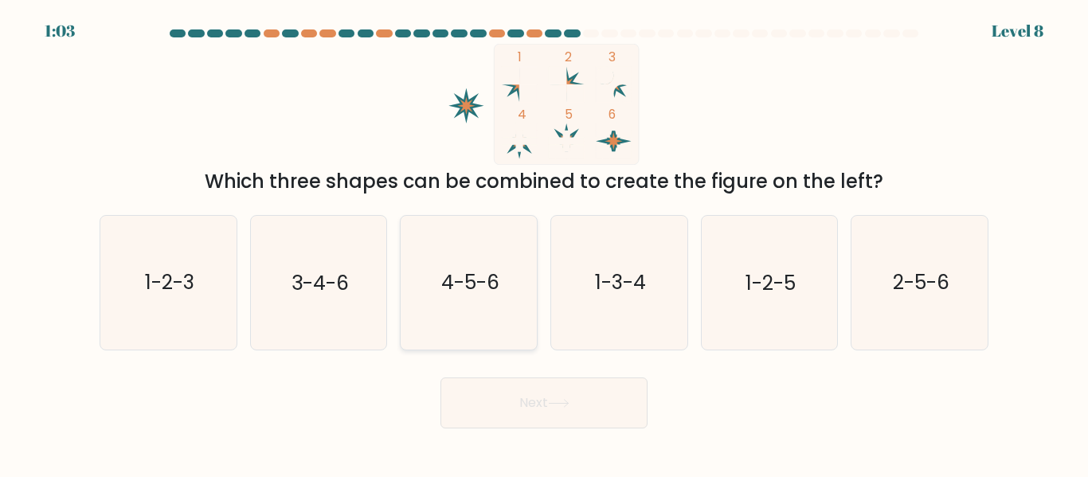
click at [476, 297] on icon "4-5-6" at bounding box center [468, 282] width 133 height 133
click at [544, 243] on input "c. 4-5-6" at bounding box center [544, 241] width 1 height 4
radio input "true"
click at [539, 393] on button "Next" at bounding box center [543, 402] width 207 height 51
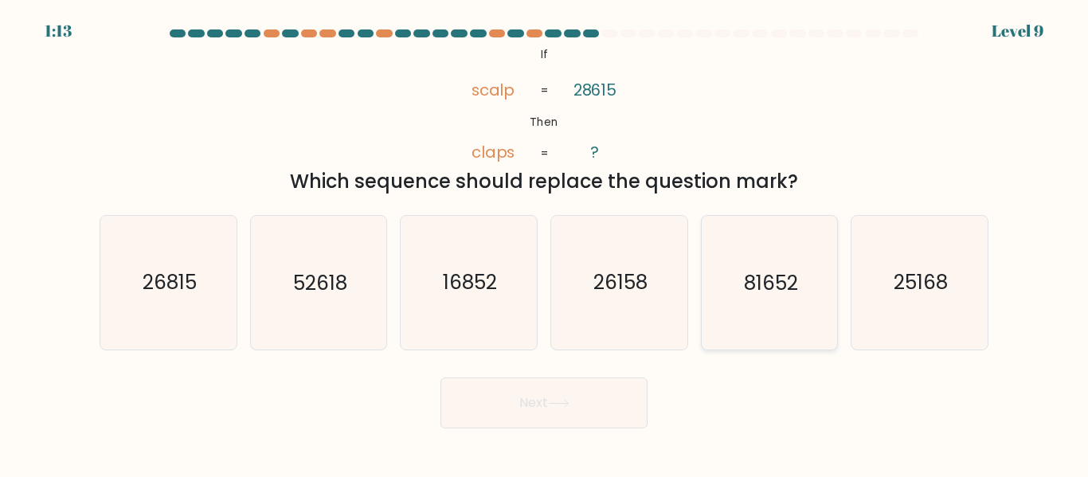
click at [792, 291] on text "81652" at bounding box center [771, 283] width 54 height 28
click at [545, 243] on input "e. 81652" at bounding box center [544, 241] width 1 height 4
radio input "true"
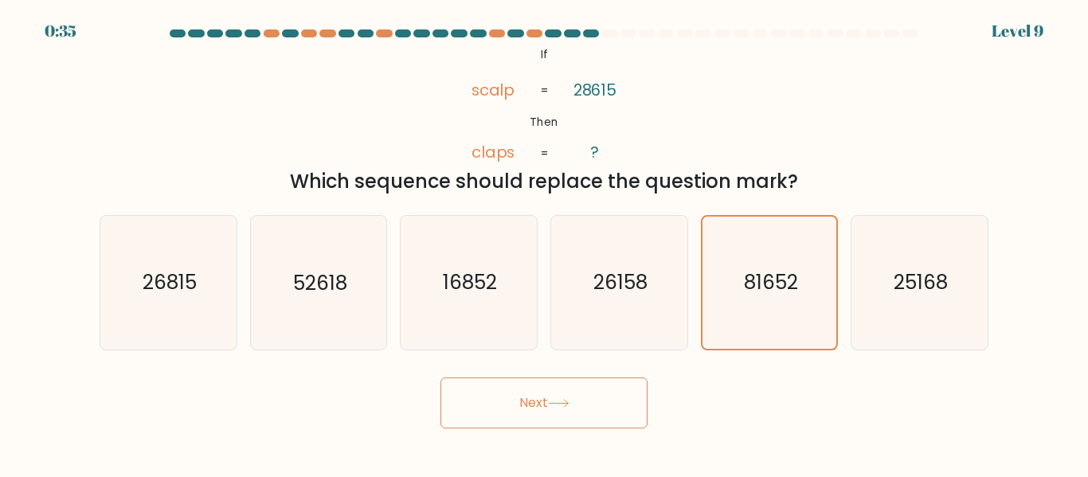
click at [610, 390] on button "Next" at bounding box center [543, 402] width 207 height 51
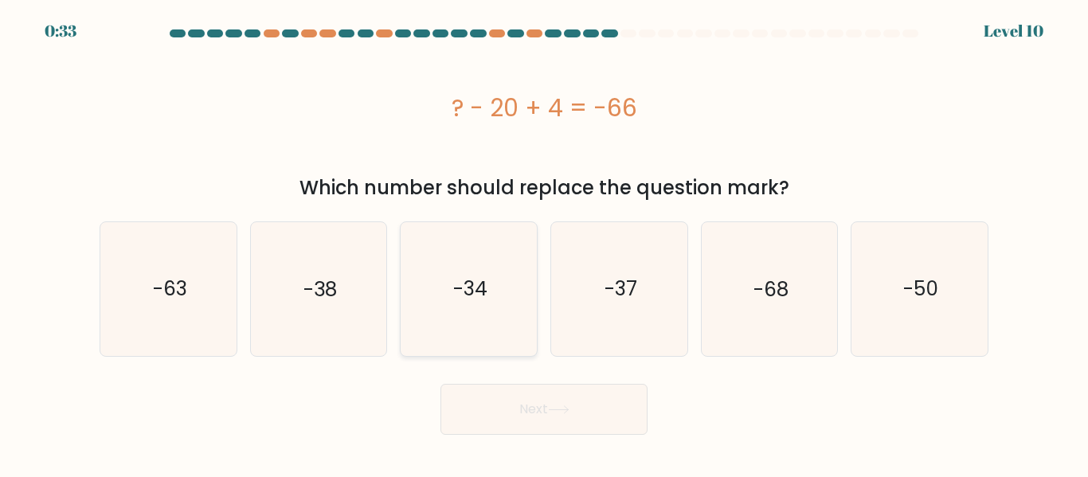
click at [466, 306] on icon "-34" at bounding box center [468, 288] width 133 height 133
click at [544, 243] on input "c. -34" at bounding box center [544, 241] width 1 height 4
radio input "true"
click at [516, 399] on button "Next" at bounding box center [543, 409] width 207 height 51
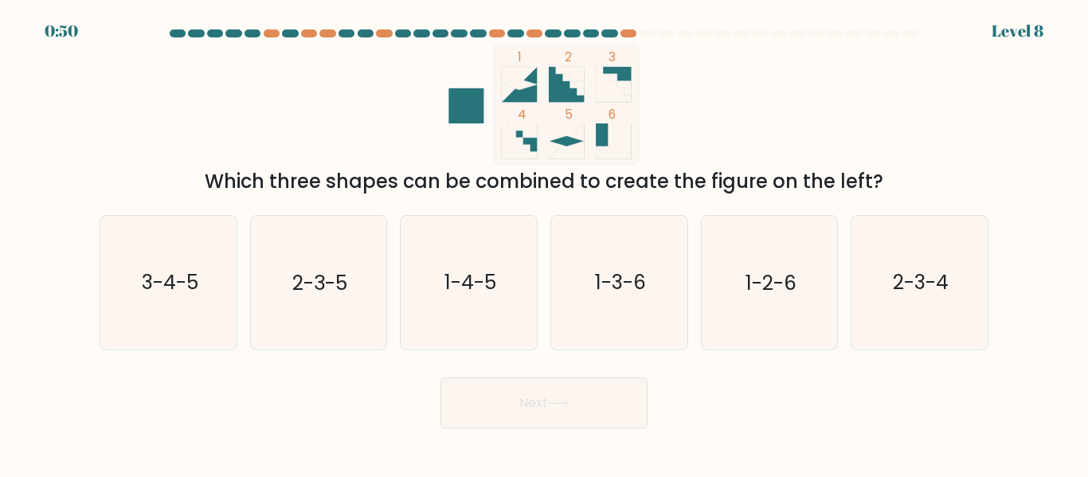
click at [723, 358] on form at bounding box center [544, 228] width 1088 height 399
click at [917, 288] on text "2-3-4" at bounding box center [921, 283] width 56 height 28
click at [545, 243] on input "f. 2-3-4" at bounding box center [544, 241] width 1 height 4
radio input "true"
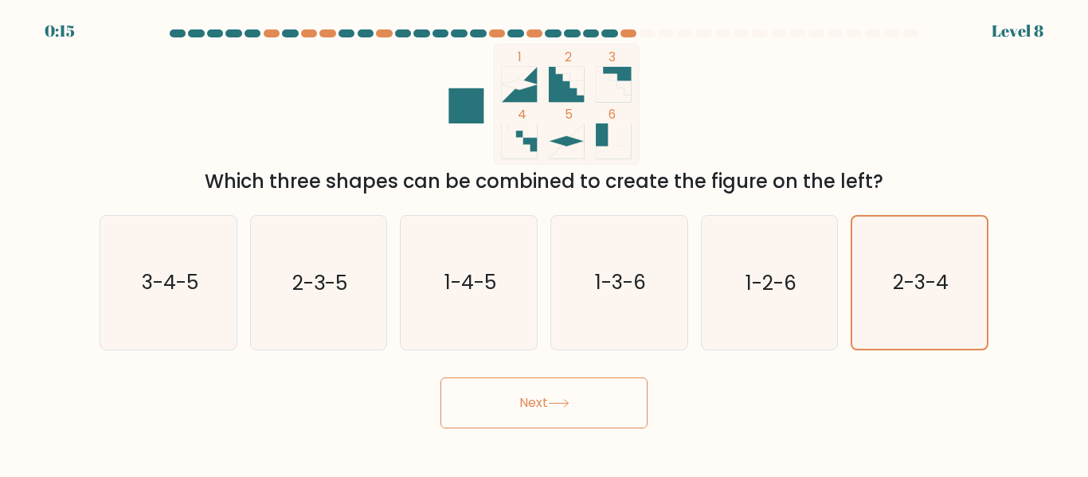
click at [615, 400] on button "Next" at bounding box center [543, 402] width 207 height 51
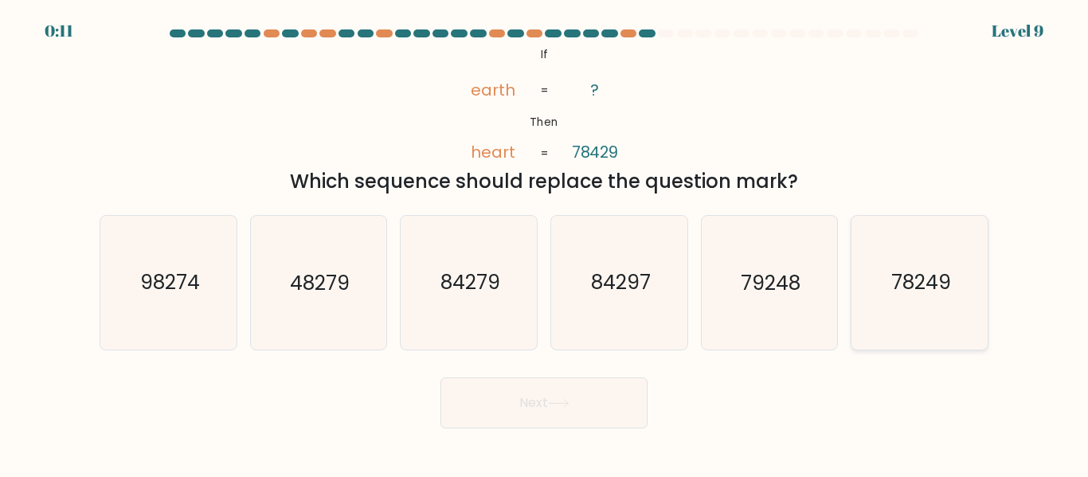
click at [903, 291] on text "78249" at bounding box center [921, 283] width 60 height 28
click at [545, 243] on input "f. 78249" at bounding box center [544, 241] width 1 height 4
radio input "true"
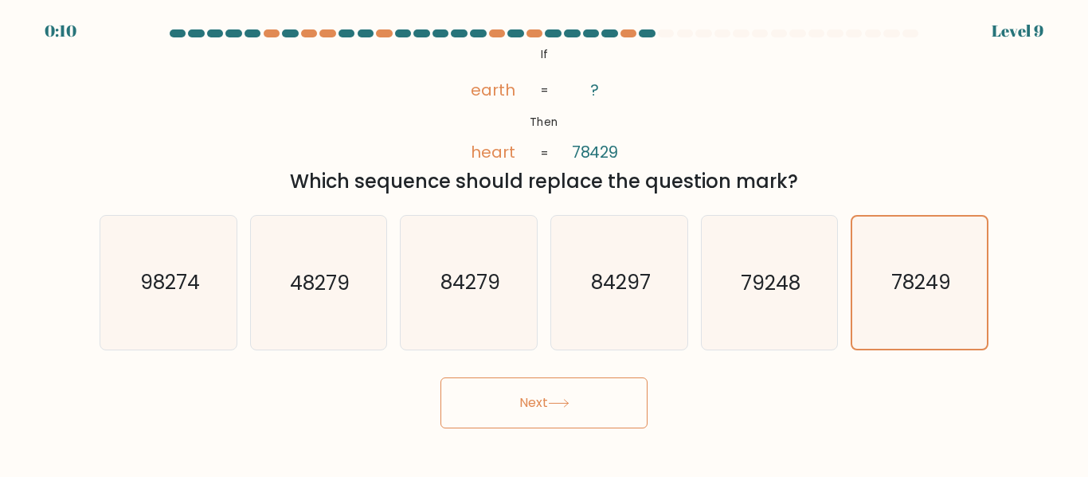
click at [613, 392] on button "Next" at bounding box center [543, 402] width 207 height 51
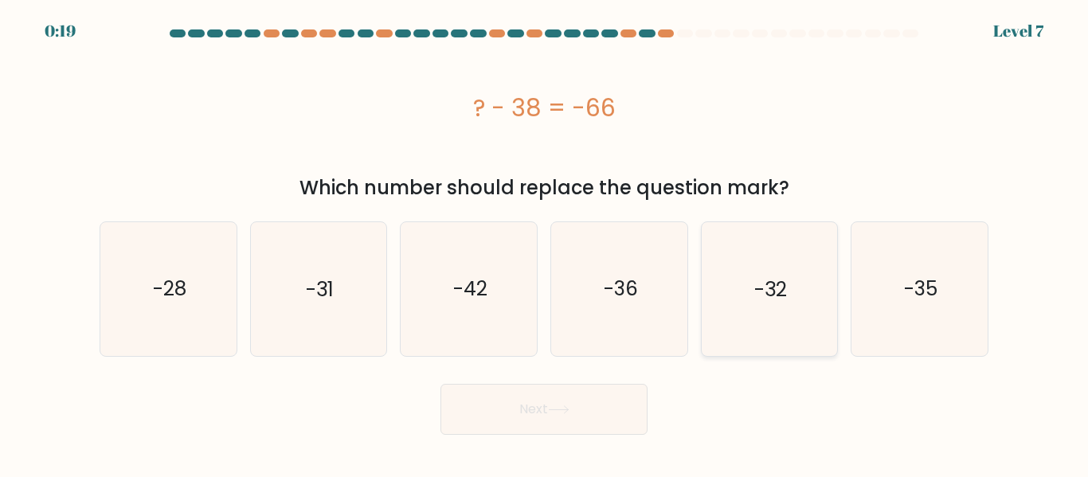
click at [794, 276] on icon "-32" at bounding box center [768, 288] width 133 height 133
click at [545, 243] on input "e. -32" at bounding box center [544, 241] width 1 height 4
radio input "true"
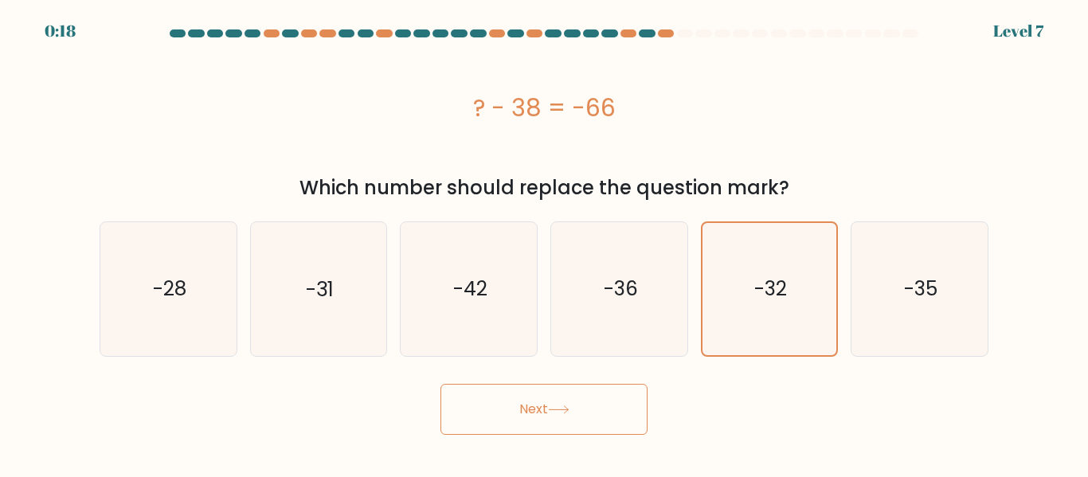
click at [621, 393] on button "Next" at bounding box center [543, 409] width 207 height 51
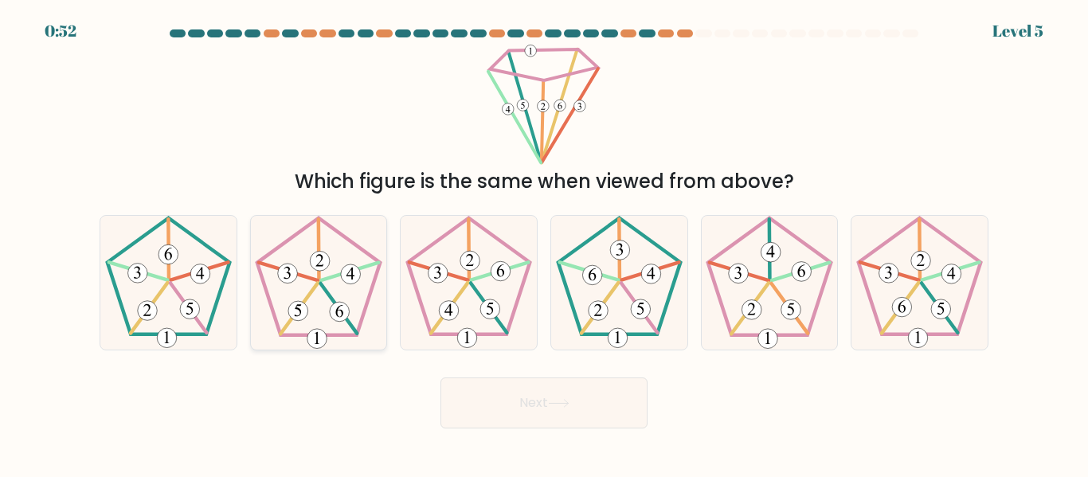
click at [344, 322] on icon at bounding box center [318, 282] width 133 height 133
click at [544, 243] on input "b." at bounding box center [544, 241] width 1 height 4
radio input "true"
click at [932, 268] on icon at bounding box center [919, 282] width 133 height 133
click at [545, 243] on input "f." at bounding box center [544, 241] width 1 height 4
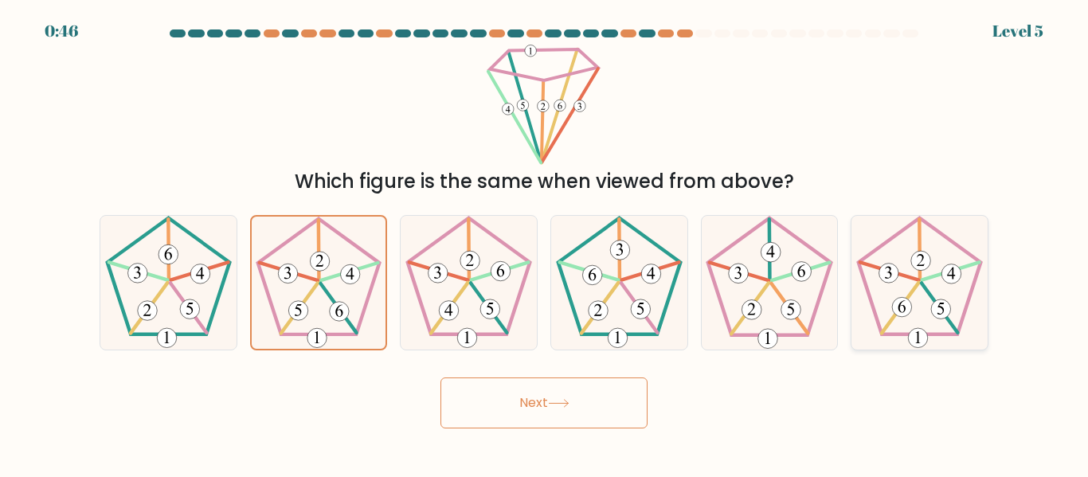
radio input "true"
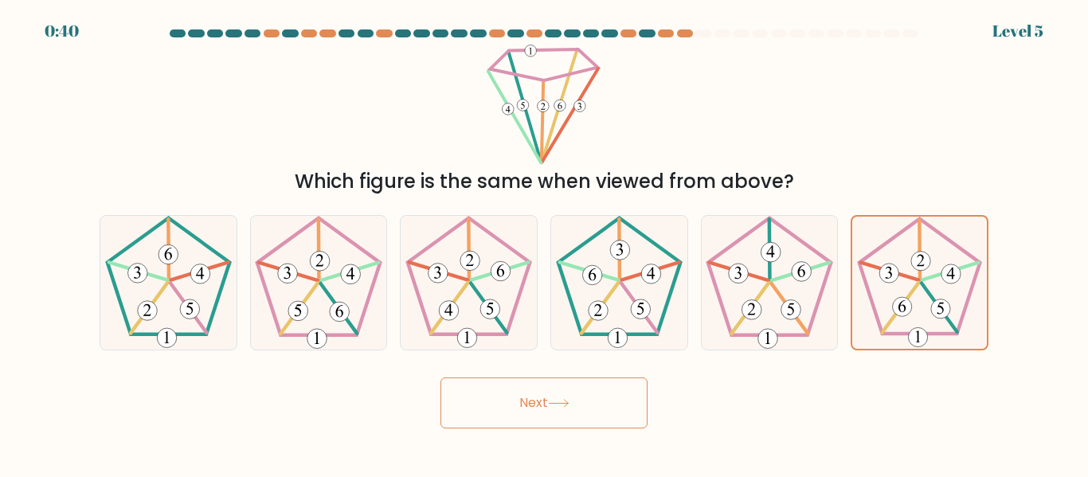
click at [590, 393] on button "Next" at bounding box center [543, 402] width 207 height 51
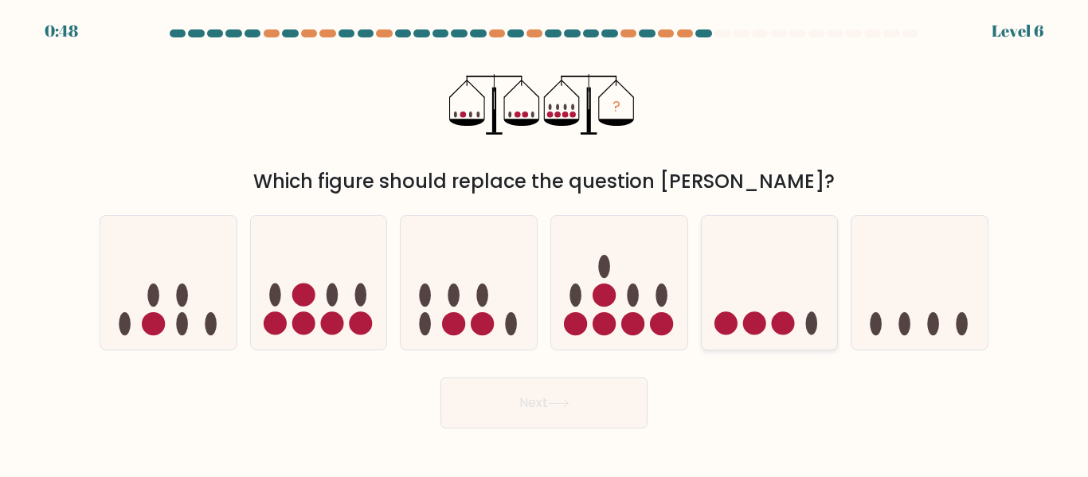
click at [762, 299] on icon at bounding box center [770, 282] width 136 height 112
click at [545, 243] on input "e." at bounding box center [544, 241] width 1 height 4
radio input "true"
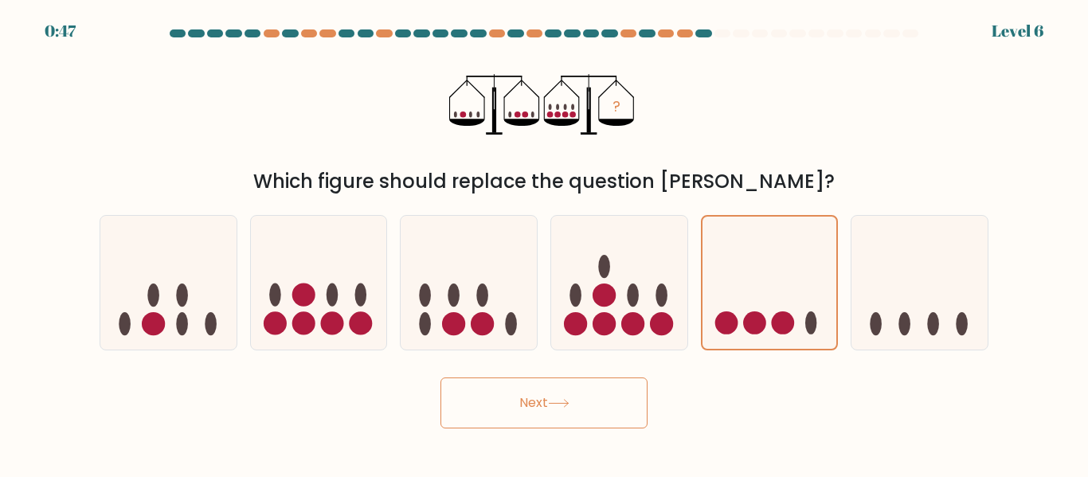
click at [620, 418] on button "Next" at bounding box center [543, 402] width 207 height 51
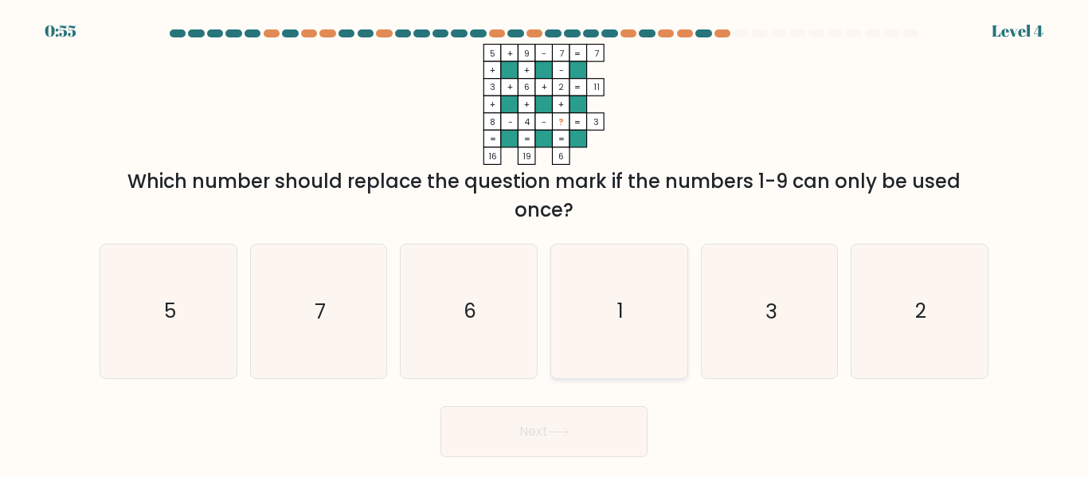
click at [606, 324] on icon "1" at bounding box center [619, 310] width 133 height 133
click at [545, 243] on input "d. 1" at bounding box center [544, 241] width 1 height 4
radio input "true"
click at [582, 423] on button "Next" at bounding box center [543, 431] width 207 height 51
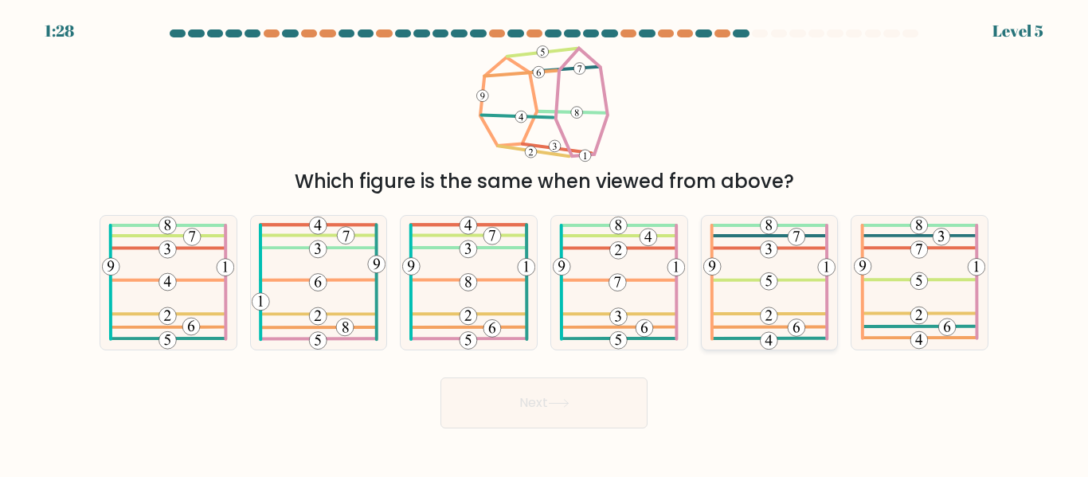
click at [768, 256] on 691 at bounding box center [769, 250] width 18 height 18
click at [545, 243] on input "e." at bounding box center [544, 241] width 1 height 4
radio input "true"
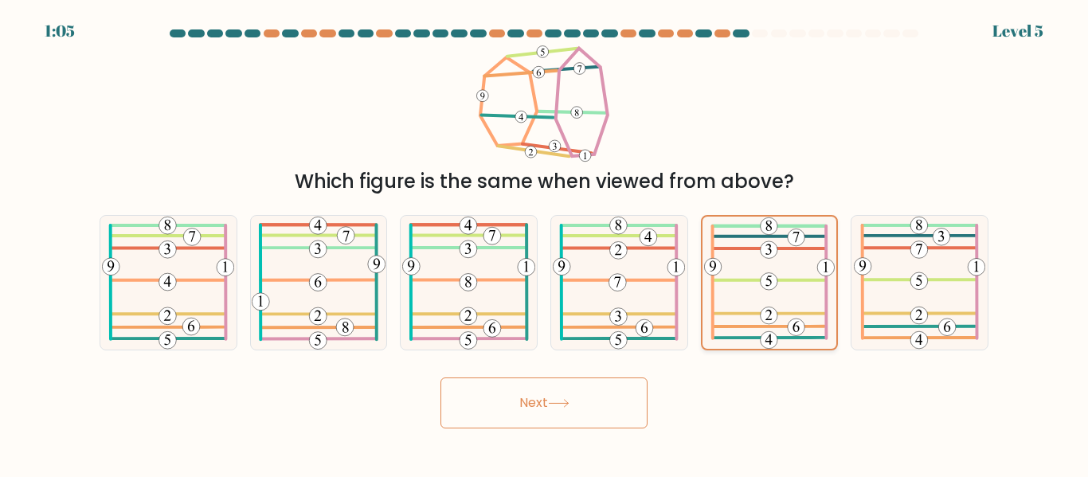
click at [785, 338] on 581 at bounding box center [769, 338] width 110 height 0
click at [545, 243] on input "e." at bounding box center [544, 241] width 1 height 4
click at [893, 284] on icon at bounding box center [919, 282] width 131 height 133
click at [545, 243] on input "f." at bounding box center [544, 241] width 1 height 4
radio input "true"
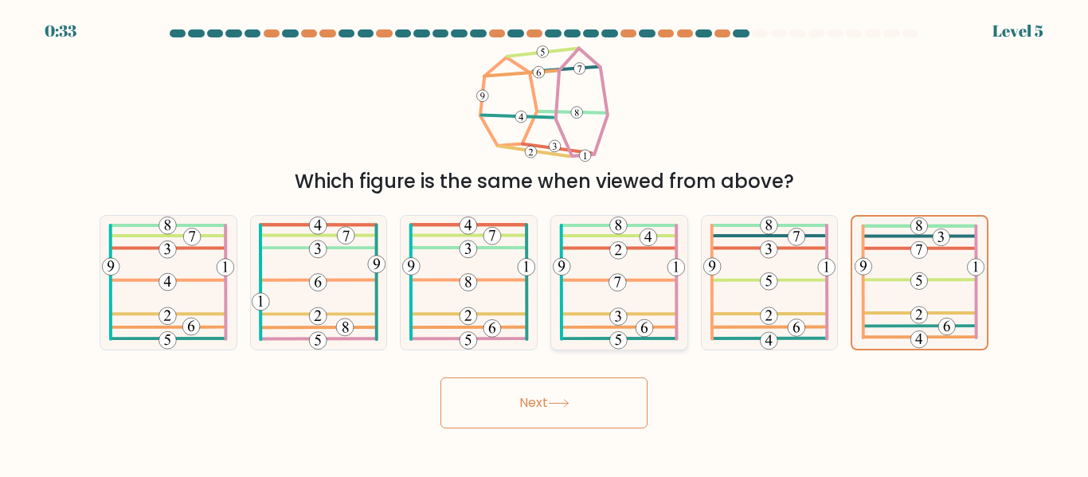
click at [670, 280] on 485 at bounding box center [618, 280] width 115 height 0
click at [545, 243] on input "d." at bounding box center [544, 241] width 1 height 4
radio input "true"
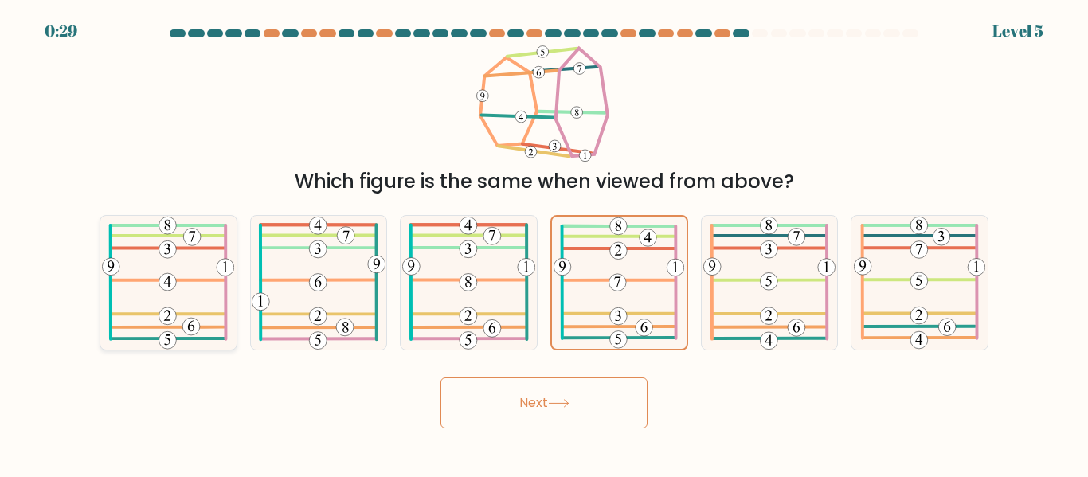
click at [141, 311] on icon at bounding box center [168, 282] width 132 height 133
click at [544, 243] on input "a." at bounding box center [544, 241] width 1 height 4
radio input "true"
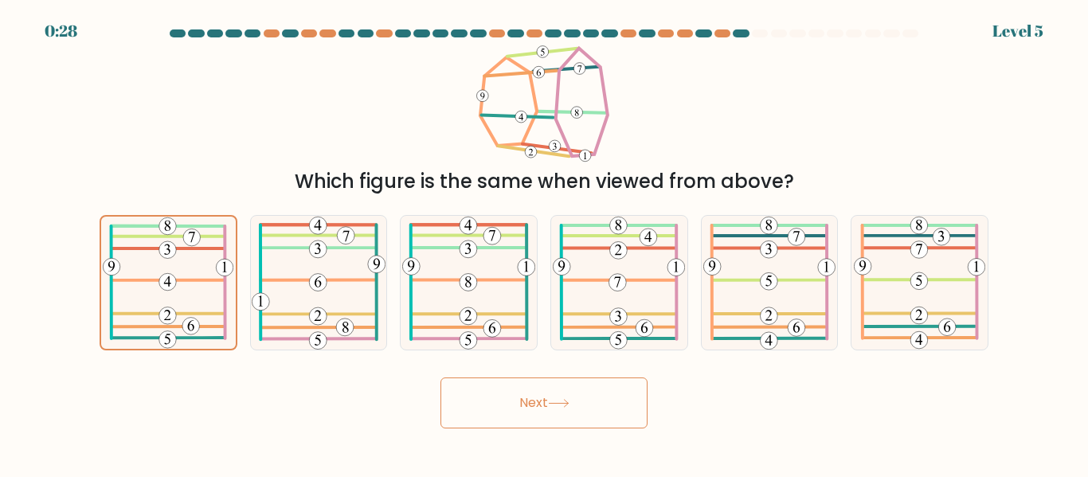
click at [527, 412] on button "Next" at bounding box center [543, 402] width 207 height 51
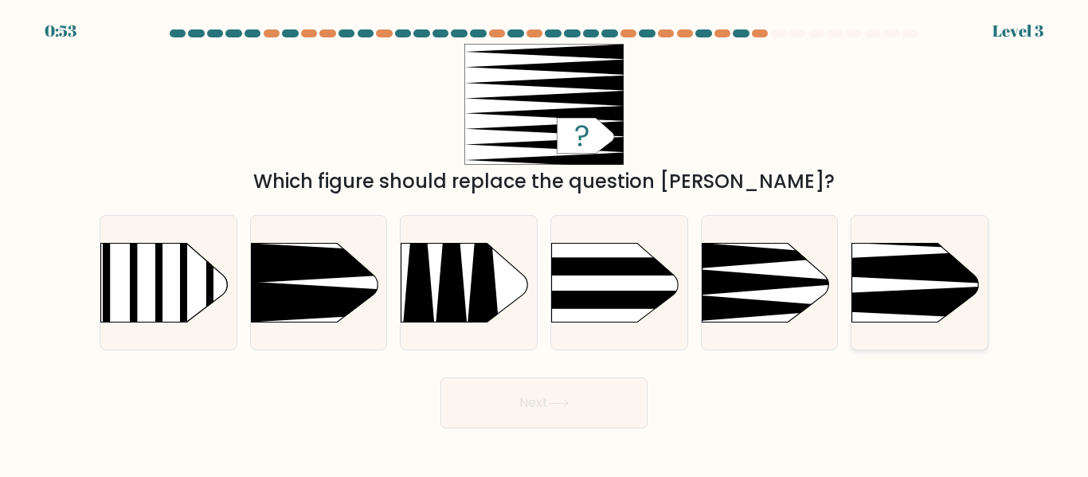
click at [882, 264] on icon at bounding box center [823, 267] width 354 height 33
click at [545, 243] on input "f." at bounding box center [544, 241] width 1 height 4
radio input "true"
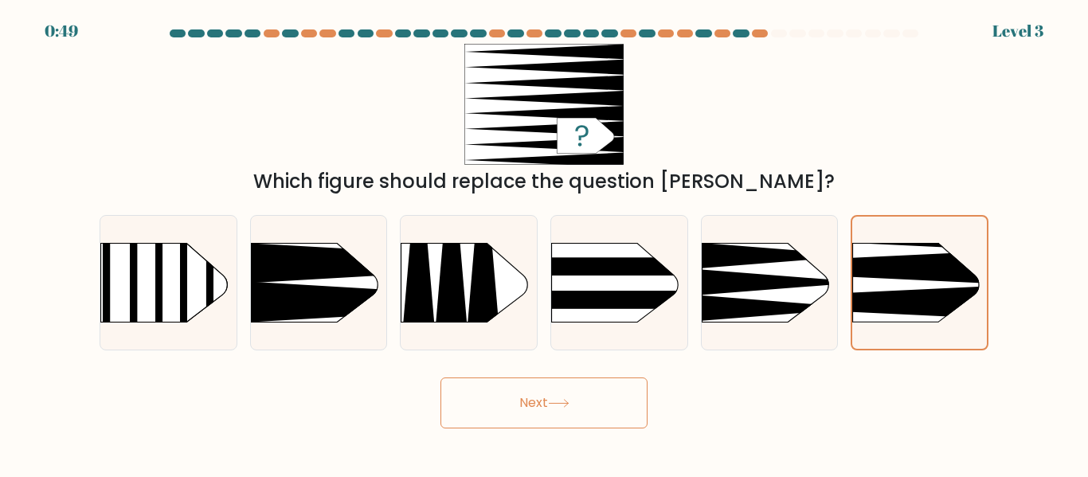
click at [566, 405] on icon at bounding box center [559, 403] width 22 height 9
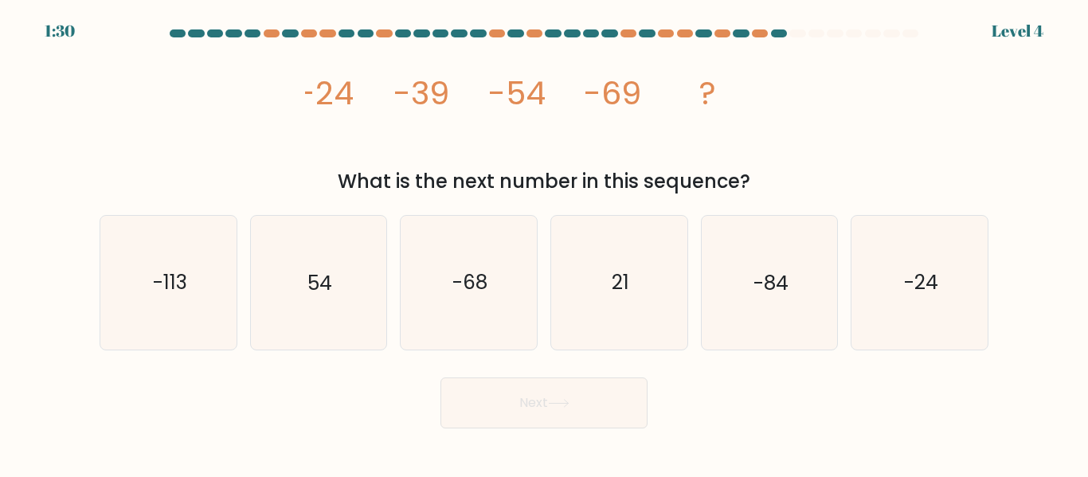
click at [485, 122] on icon "image/svg+xml -24 -39 -54 -69 ?" at bounding box center [544, 104] width 478 height 121
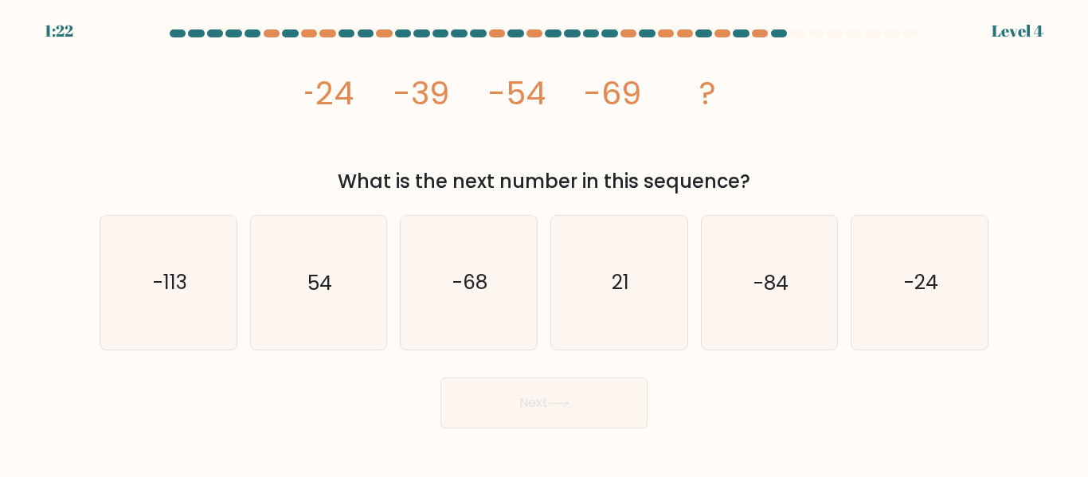
click at [485, 122] on icon "image/svg+xml -24 -39 -54 -69 ?" at bounding box center [544, 104] width 478 height 121
click at [471, 280] on text "-68" at bounding box center [469, 283] width 35 height 28
click at [544, 243] on input "c. -68" at bounding box center [544, 241] width 1 height 4
radio input "true"
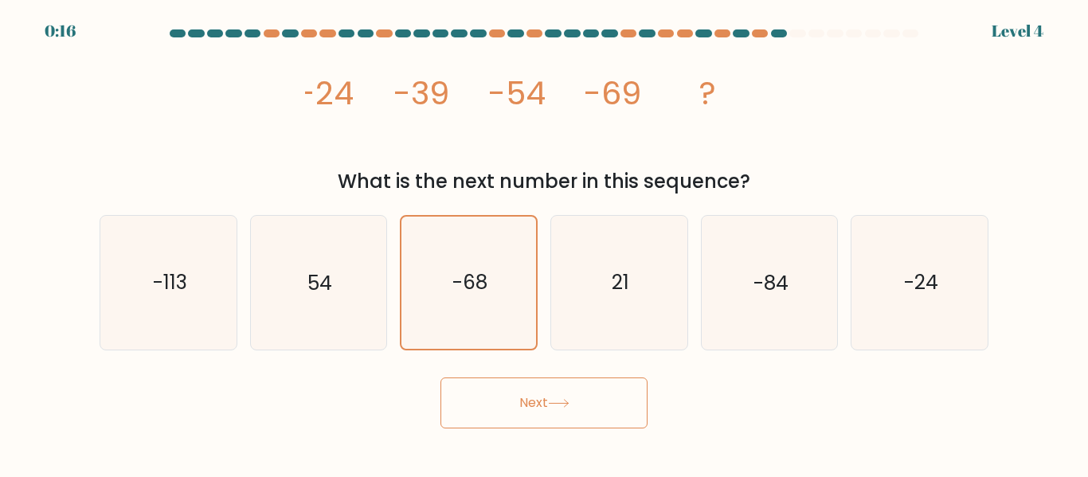
click at [554, 393] on button "Next" at bounding box center [543, 402] width 207 height 51
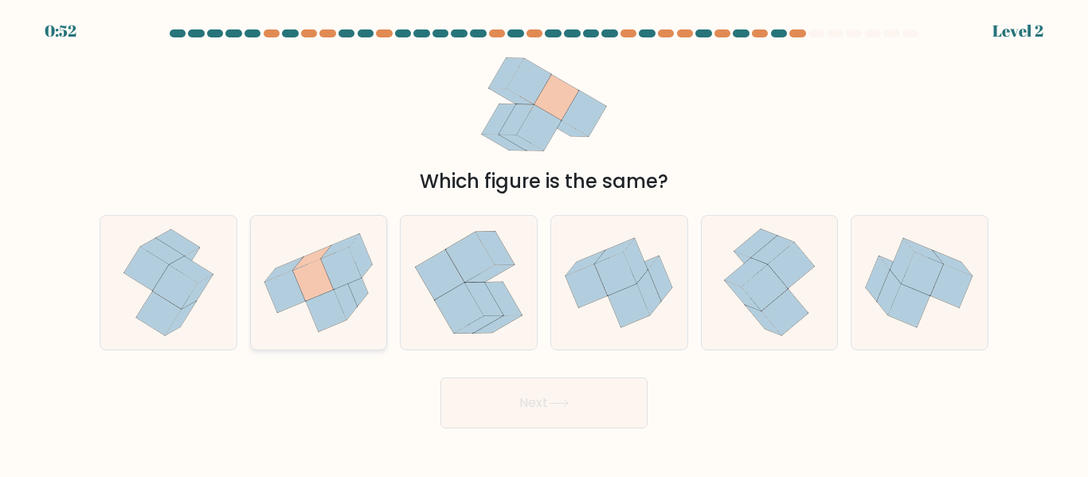
click at [281, 282] on icon at bounding box center [284, 292] width 41 height 42
click at [544, 243] on input "b." at bounding box center [544, 241] width 1 height 4
radio input "true"
click at [496, 407] on button "Next" at bounding box center [543, 402] width 207 height 51
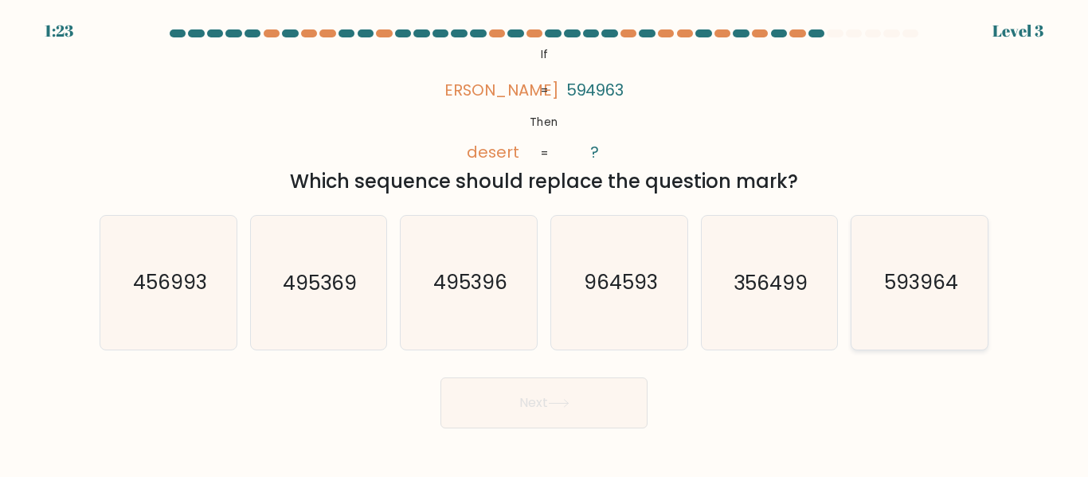
click at [934, 235] on icon "593964" at bounding box center [919, 282] width 133 height 133
click at [545, 239] on input "f. 593964" at bounding box center [544, 241] width 1 height 4
radio input "true"
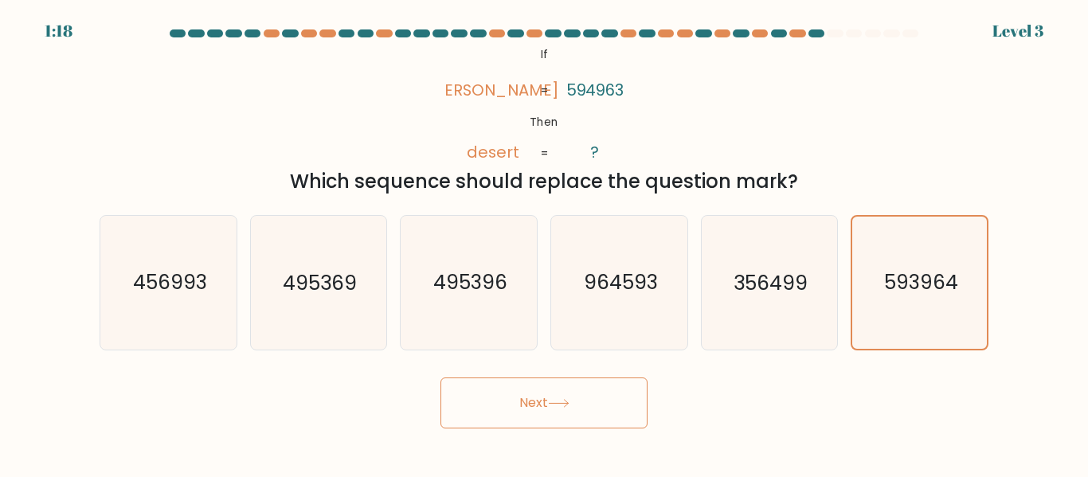
click at [539, 389] on button "Next" at bounding box center [543, 402] width 207 height 51
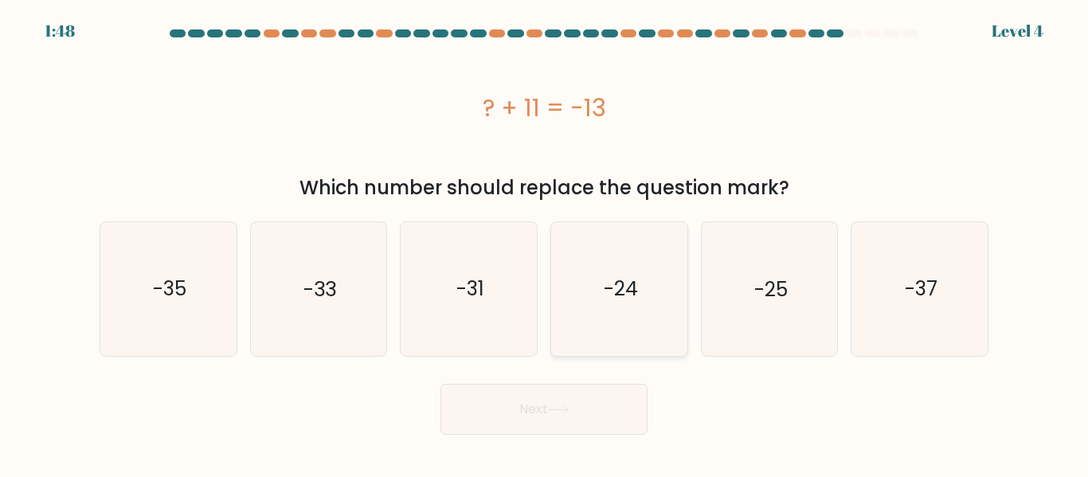
click at [626, 263] on icon "-24" at bounding box center [619, 288] width 133 height 133
click at [545, 243] on input "d. -24" at bounding box center [544, 241] width 1 height 4
radio input "true"
click at [567, 405] on icon at bounding box center [559, 409] width 22 height 9
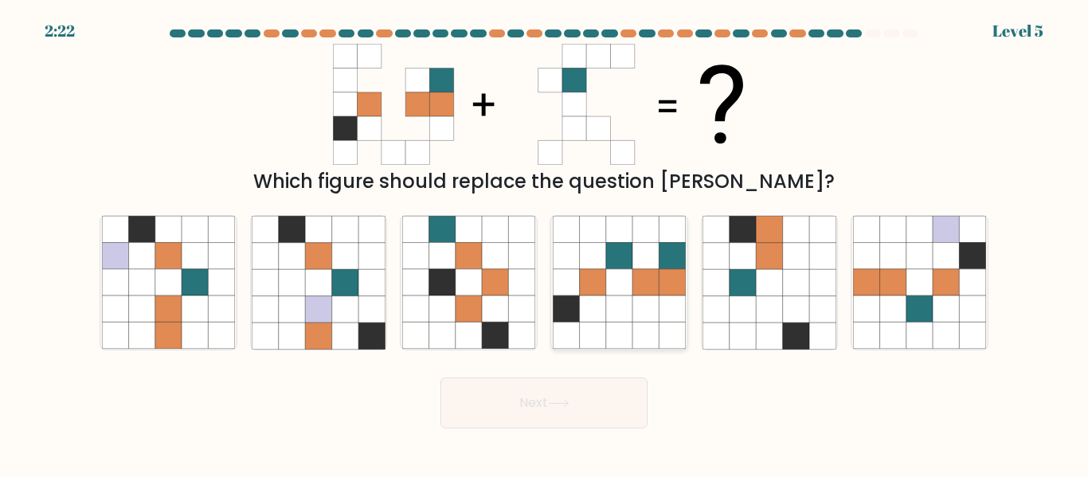
click at [639, 295] on icon at bounding box center [645, 282] width 26 height 26
click at [545, 243] on input "d." at bounding box center [544, 241] width 1 height 4
radio input "true"
click at [583, 399] on button "Next" at bounding box center [543, 402] width 207 height 51
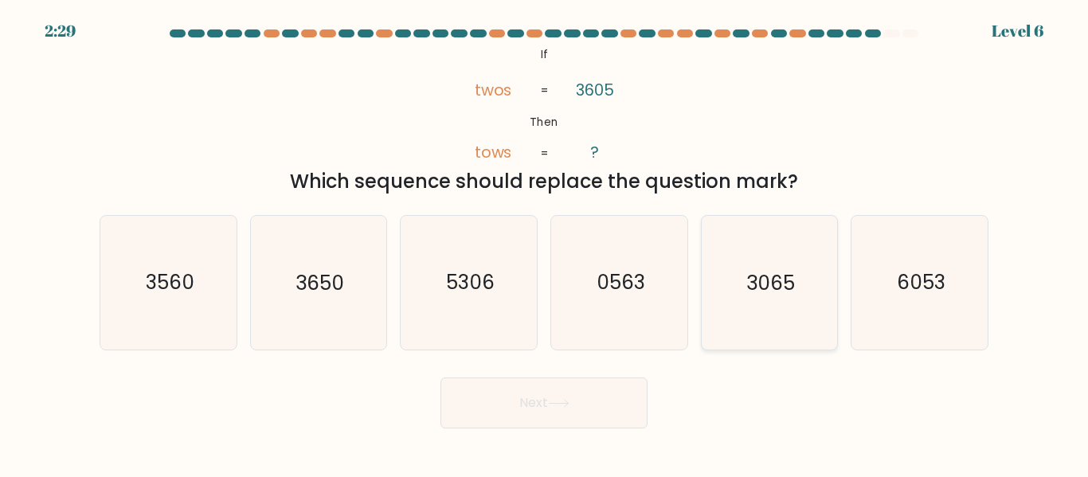
click at [746, 251] on icon "3065" at bounding box center [768, 282] width 133 height 133
click at [545, 243] on input "e. 3065" at bounding box center [544, 241] width 1 height 4
radio input "true"
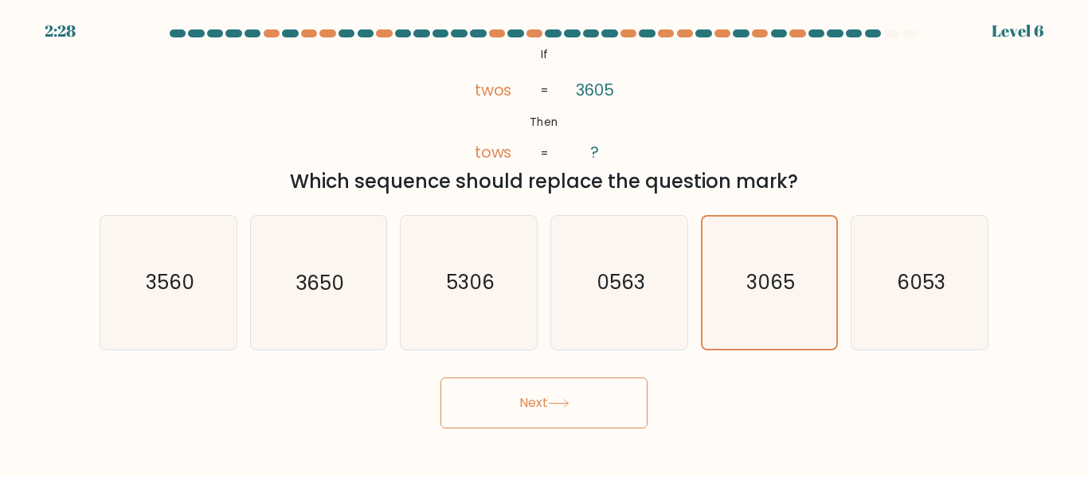
click at [601, 380] on button "Next" at bounding box center [543, 402] width 207 height 51
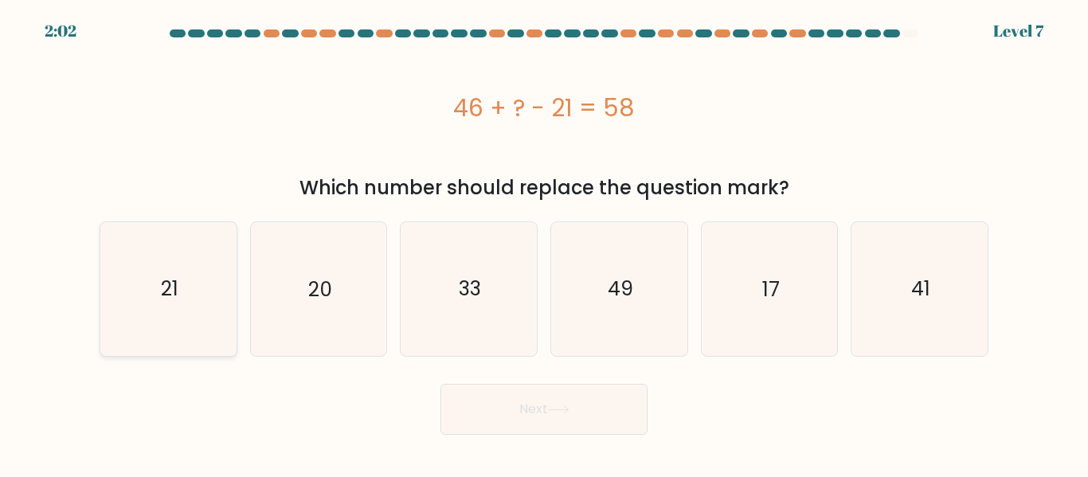
click at [170, 321] on icon "21" at bounding box center [168, 288] width 133 height 133
click at [544, 243] on input "a. 21" at bounding box center [544, 241] width 1 height 4
radio input "true"
click at [732, 291] on icon "17" at bounding box center [768, 288] width 133 height 133
click at [545, 243] on input "e. 17" at bounding box center [544, 241] width 1 height 4
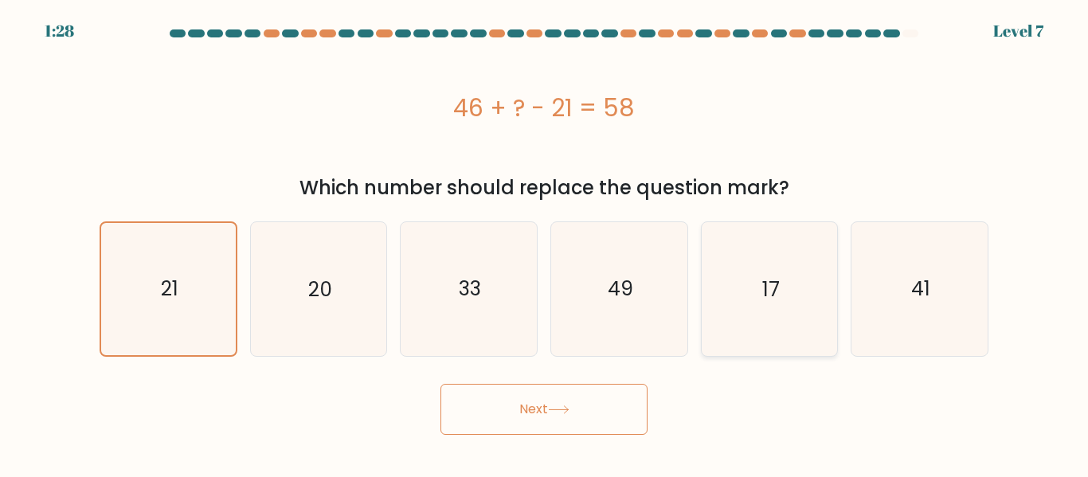
radio input "true"
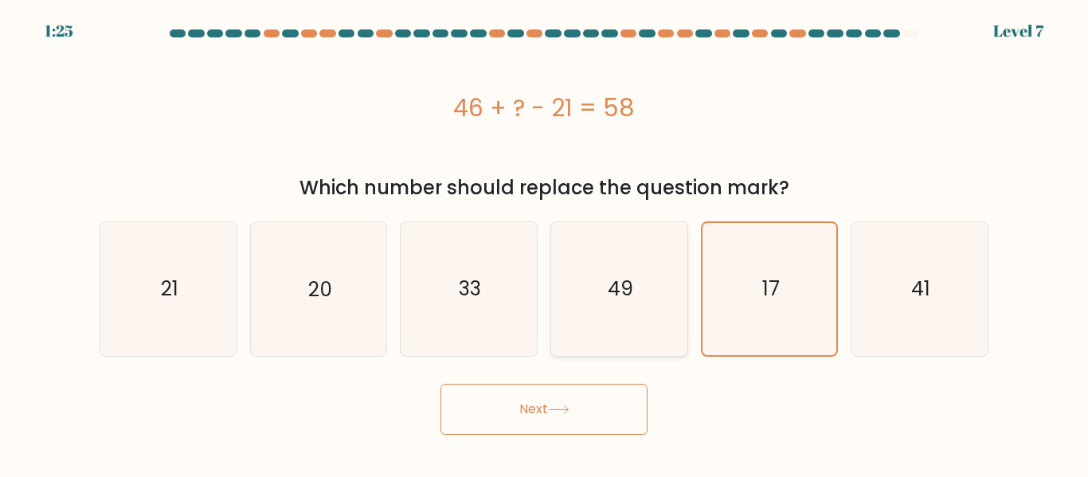
click at [639, 288] on icon "49" at bounding box center [619, 288] width 133 height 133
click at [545, 243] on input "d. 49" at bounding box center [544, 241] width 1 height 4
radio input "true"
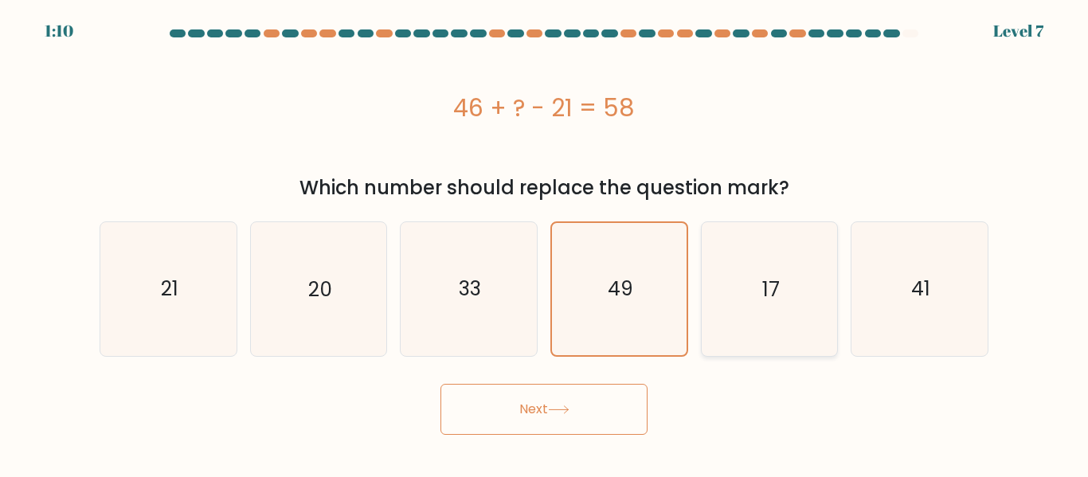
click at [774, 299] on text "17" at bounding box center [771, 289] width 18 height 28
click at [545, 243] on input "e. 17" at bounding box center [544, 241] width 1 height 4
radio input "true"
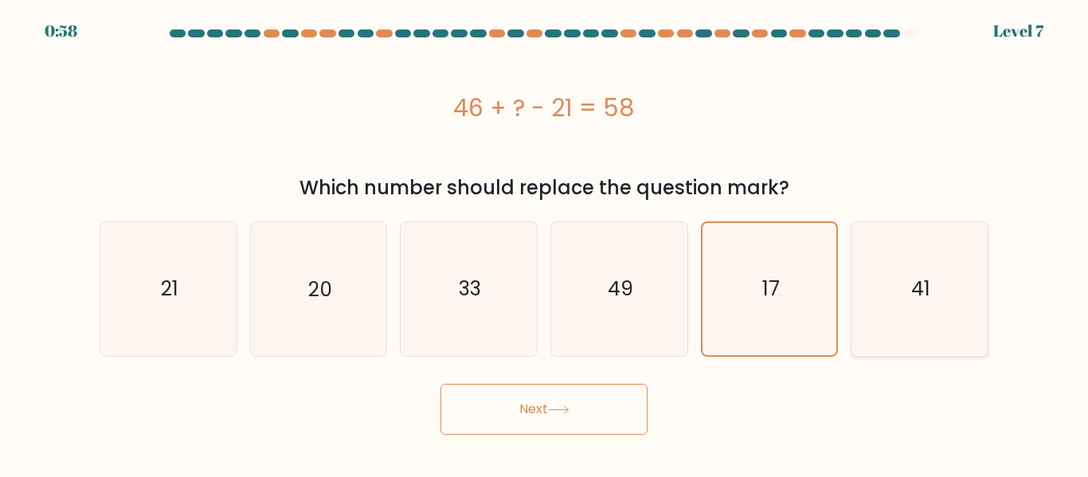
click at [937, 267] on icon "41" at bounding box center [919, 288] width 133 height 133
click at [545, 243] on input "f. 41" at bounding box center [544, 241] width 1 height 4
radio input "true"
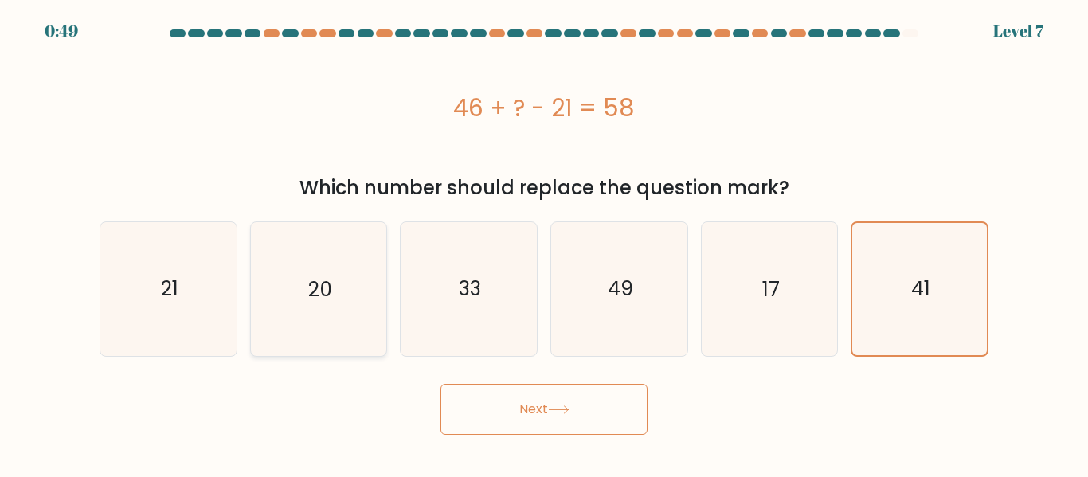
click at [375, 307] on icon "20" at bounding box center [318, 288] width 133 height 133
click at [544, 243] on input "b. 20" at bounding box center [544, 241] width 1 height 4
radio input "true"
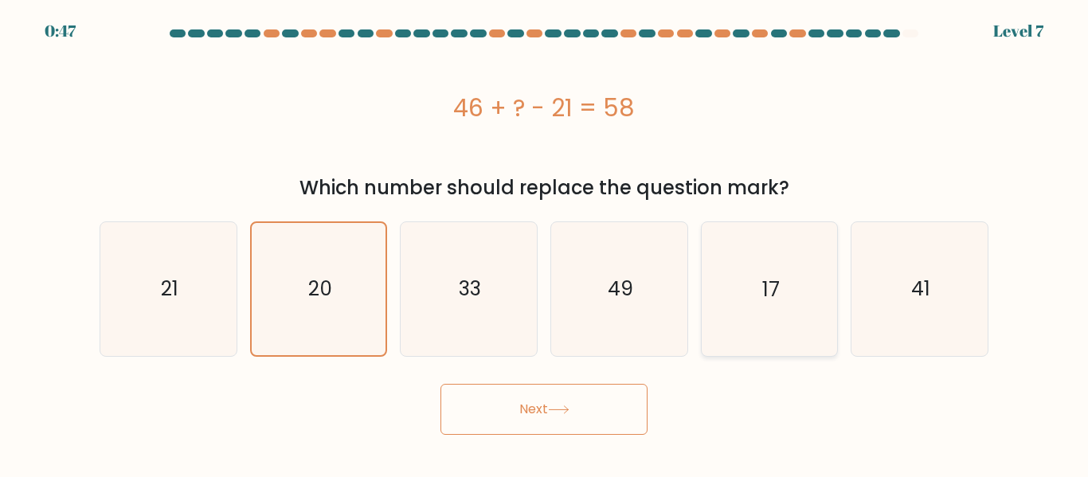
click at [739, 291] on icon "17" at bounding box center [768, 288] width 133 height 133
click at [545, 243] on input "e. 17" at bounding box center [544, 241] width 1 height 4
radio input "true"
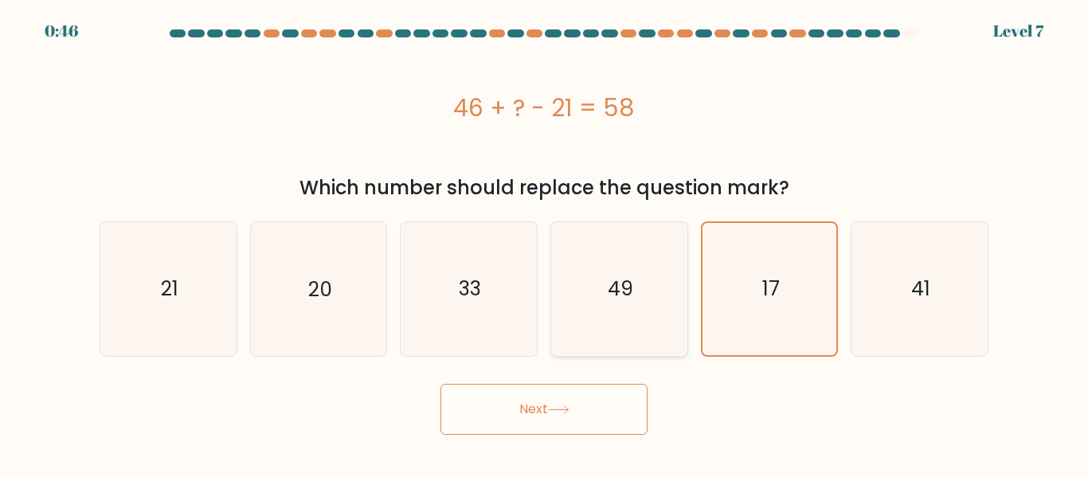
click at [680, 310] on icon "49" at bounding box center [619, 288] width 133 height 133
click at [545, 243] on input "d. 49" at bounding box center [544, 241] width 1 height 4
radio input "true"
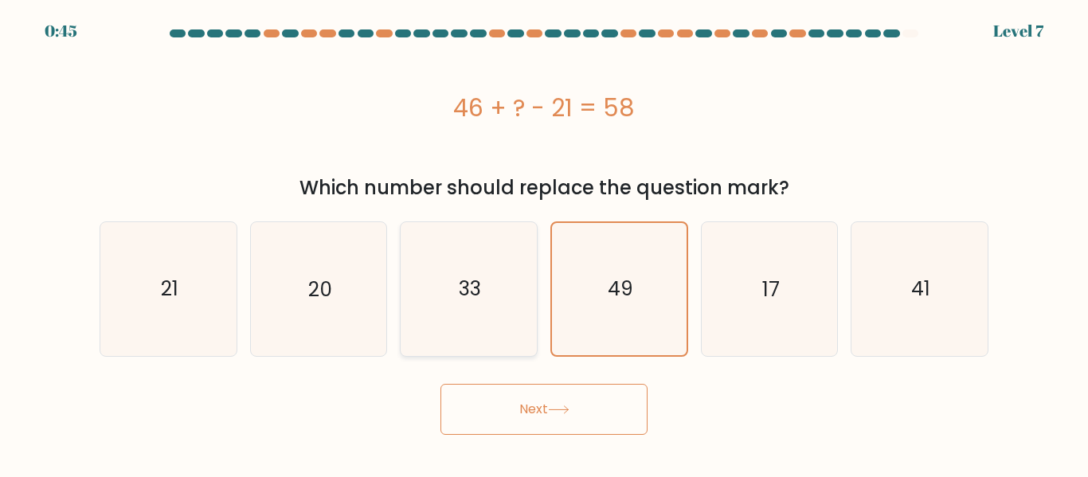
click at [505, 324] on icon "33" at bounding box center [468, 288] width 133 height 133
click at [544, 243] on input "c. 33" at bounding box center [544, 241] width 1 height 4
radio input "true"
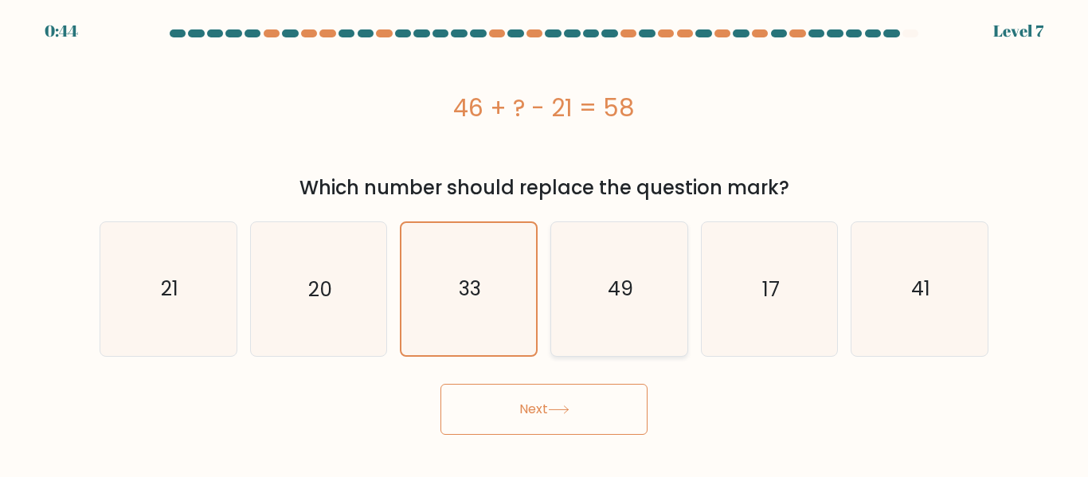
click at [634, 292] on icon "49" at bounding box center [619, 288] width 133 height 133
click at [545, 243] on input "d. 49" at bounding box center [544, 241] width 1 height 4
radio input "true"
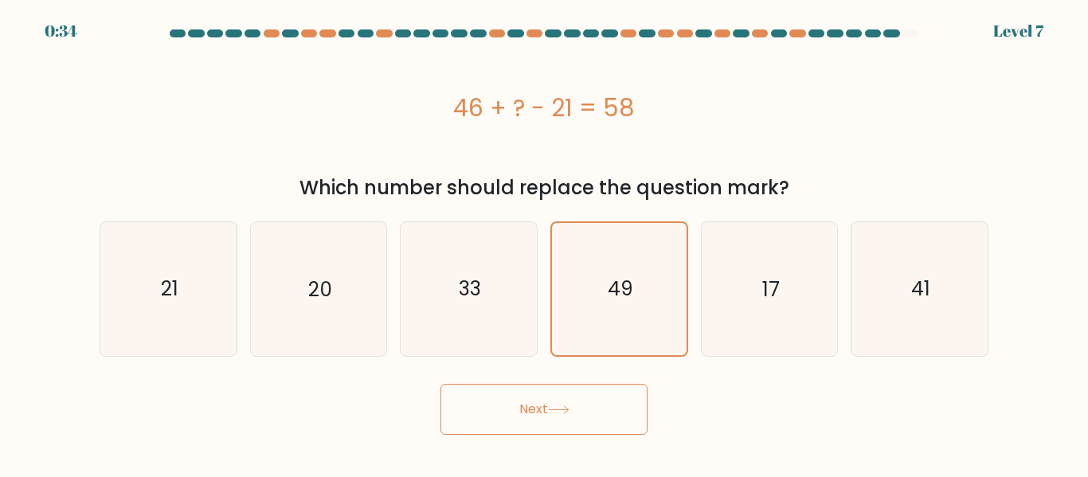
click at [585, 389] on button "Next" at bounding box center [543, 409] width 207 height 51
click at [587, 394] on button "Next" at bounding box center [543, 409] width 207 height 51
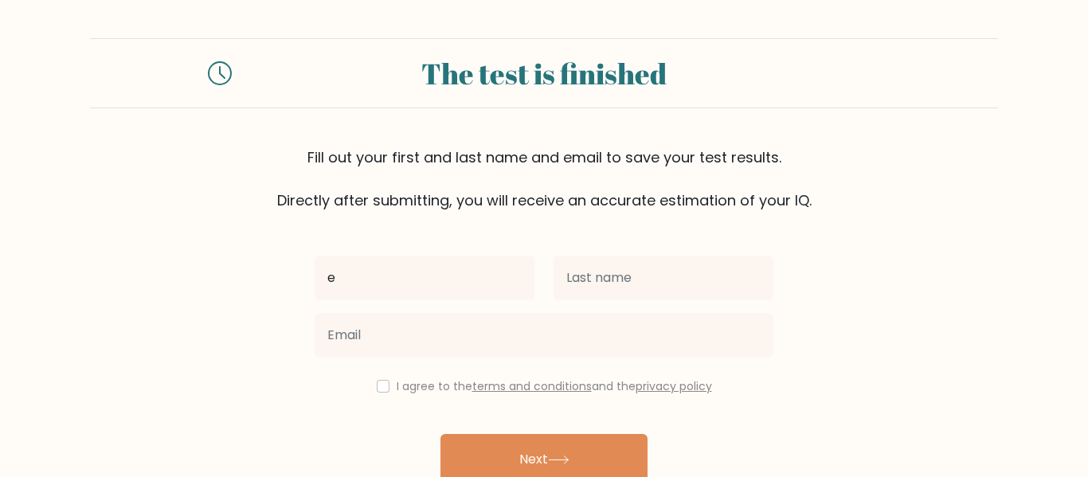
type input "e"
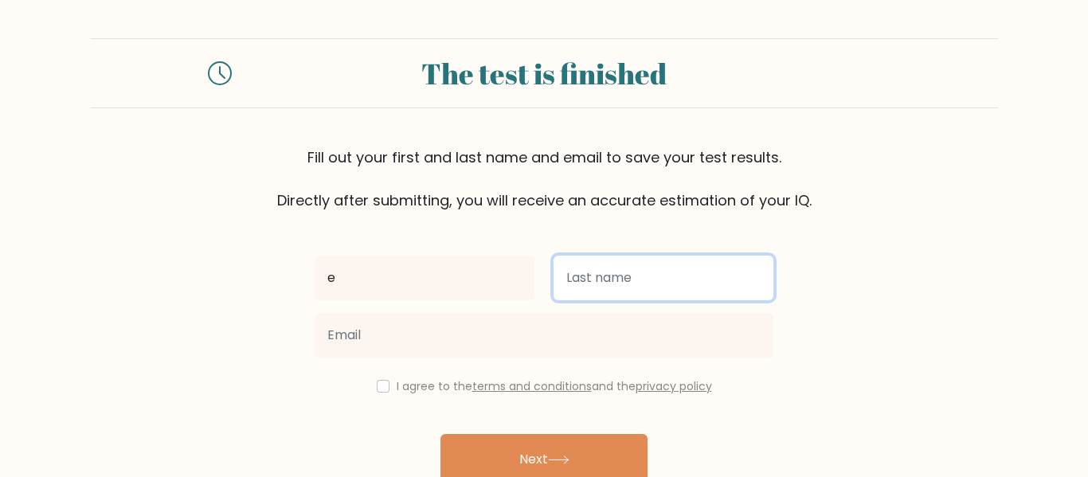
click at [569, 287] on input "text" at bounding box center [663, 278] width 220 height 45
type input "e"
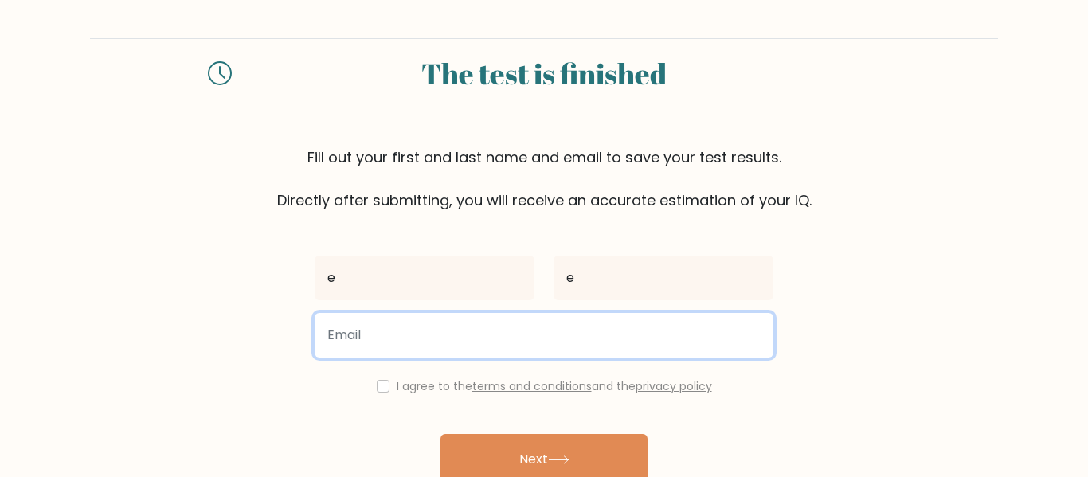
click at [479, 337] on input "email" at bounding box center [544, 335] width 459 height 45
type input "d"
type input "donivan.ronberts@escco.org"
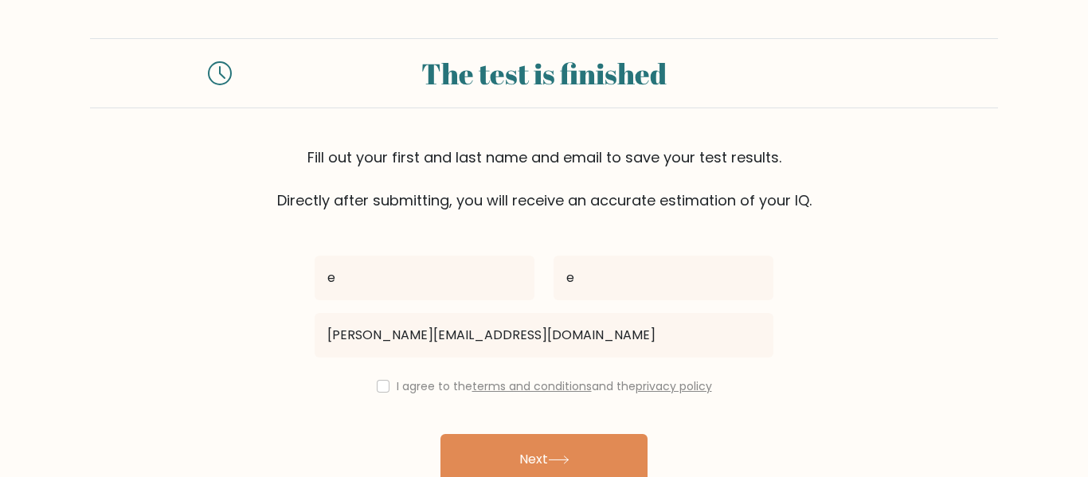
click at [385, 381] on div "I agree to the terms and conditions and the privacy policy" at bounding box center [544, 386] width 478 height 19
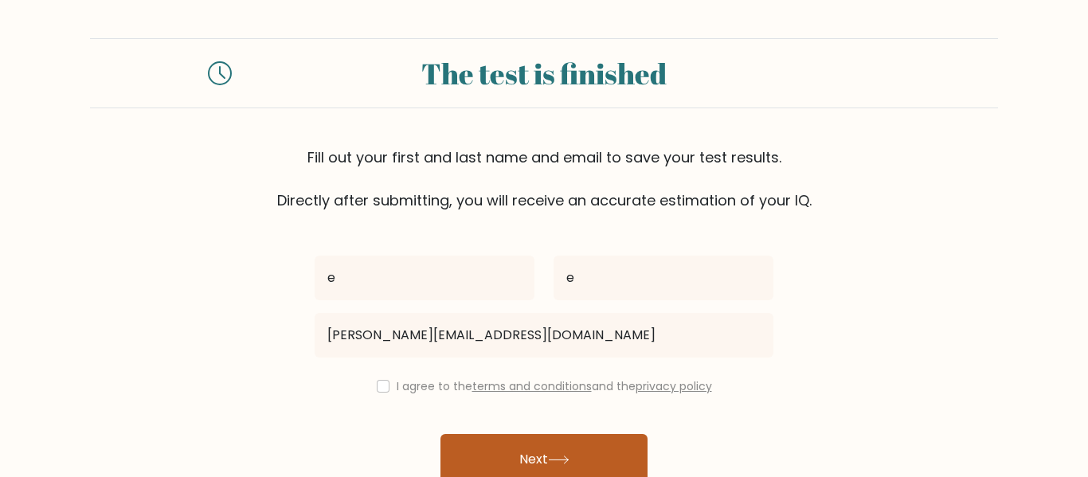
click at [500, 442] on button "Next" at bounding box center [543, 459] width 207 height 51
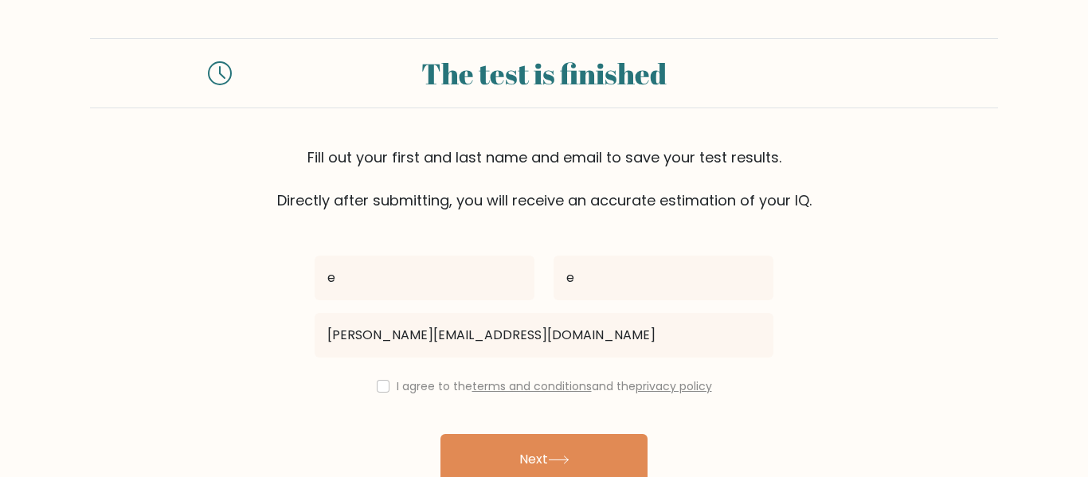
click at [386, 389] on div "I agree to the terms and conditions and the privacy policy" at bounding box center [544, 386] width 478 height 19
click at [378, 387] on input "checkbox" at bounding box center [383, 386] width 13 height 13
checkbox input "true"
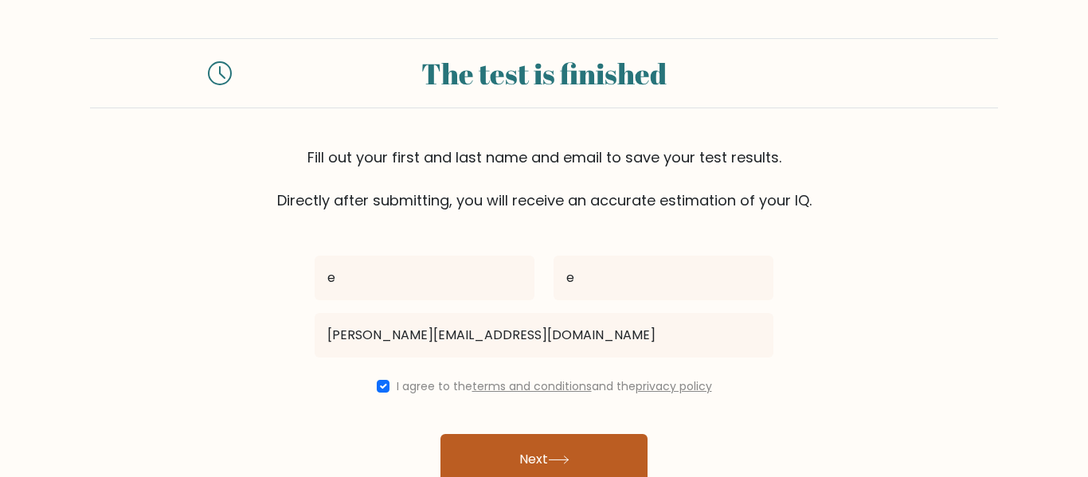
click at [479, 458] on button "Next" at bounding box center [543, 459] width 207 height 51
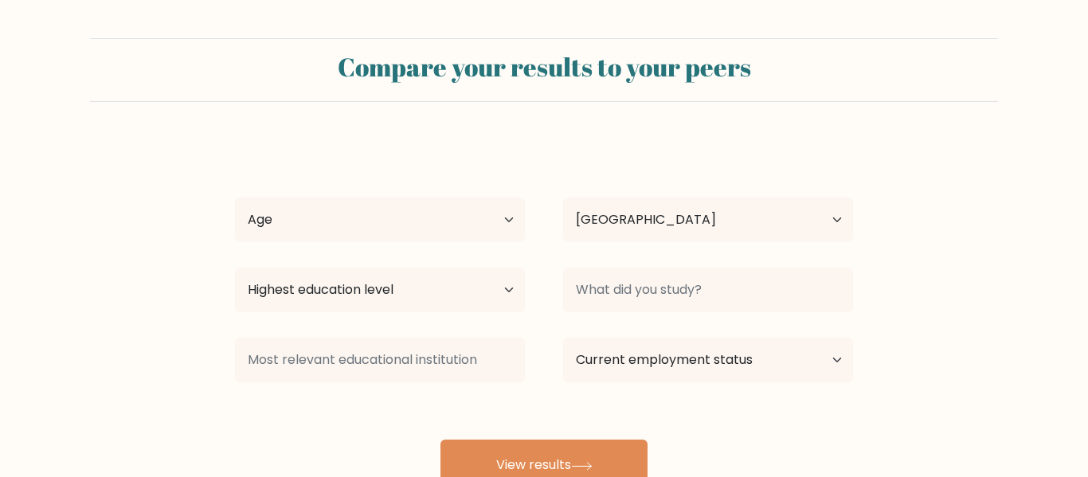
select select "US"
click at [287, 205] on select "Age Under [DEMOGRAPHIC_DATA] [DEMOGRAPHIC_DATA] [DEMOGRAPHIC_DATA] [DEMOGRAPHIC…" at bounding box center [380, 219] width 290 height 45
select select "18_24"
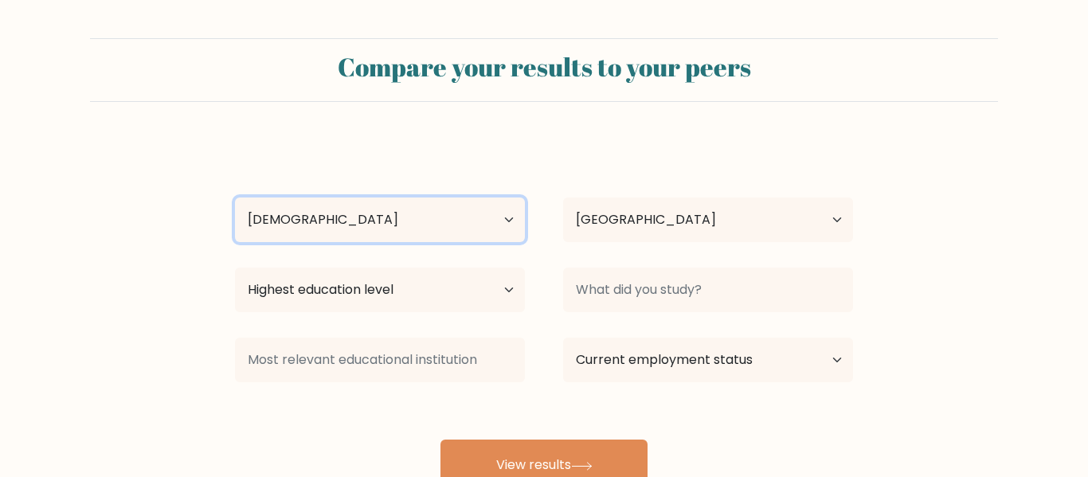
click at [235, 197] on select "Age Under [DEMOGRAPHIC_DATA] [DEMOGRAPHIC_DATA] [DEMOGRAPHIC_DATA] [DEMOGRAPHIC…" at bounding box center [380, 219] width 290 height 45
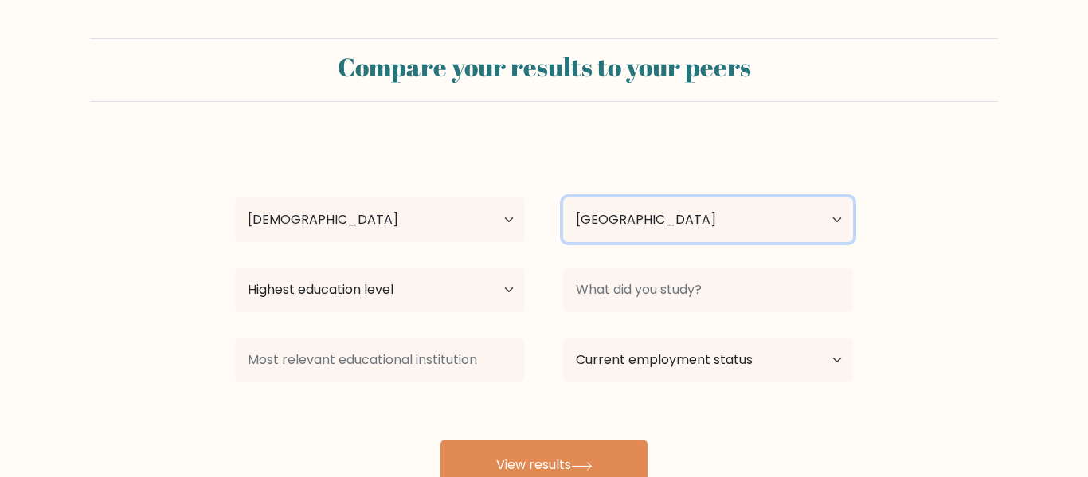
click at [659, 206] on select "Country [GEOGRAPHIC_DATA] [GEOGRAPHIC_DATA] [GEOGRAPHIC_DATA] [US_STATE] [GEOGR…" at bounding box center [708, 219] width 290 height 45
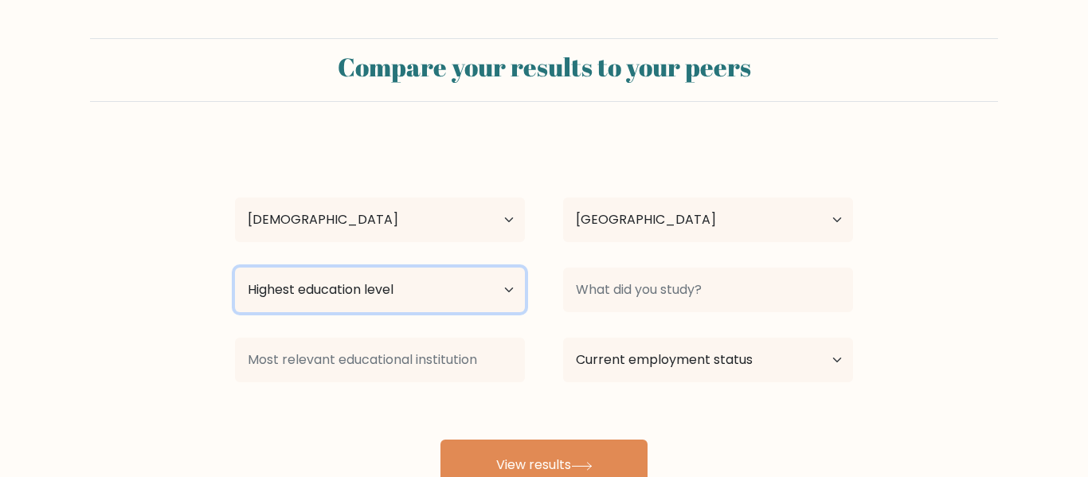
click at [444, 304] on select "Highest education level No schooling Primary Lower Secondary Upper Secondary Oc…" at bounding box center [380, 290] width 290 height 45
select select "upper_secondary"
click at [235, 268] on select "Highest education level No schooling Primary Lower Secondary Upper Secondary Oc…" at bounding box center [380, 290] width 290 height 45
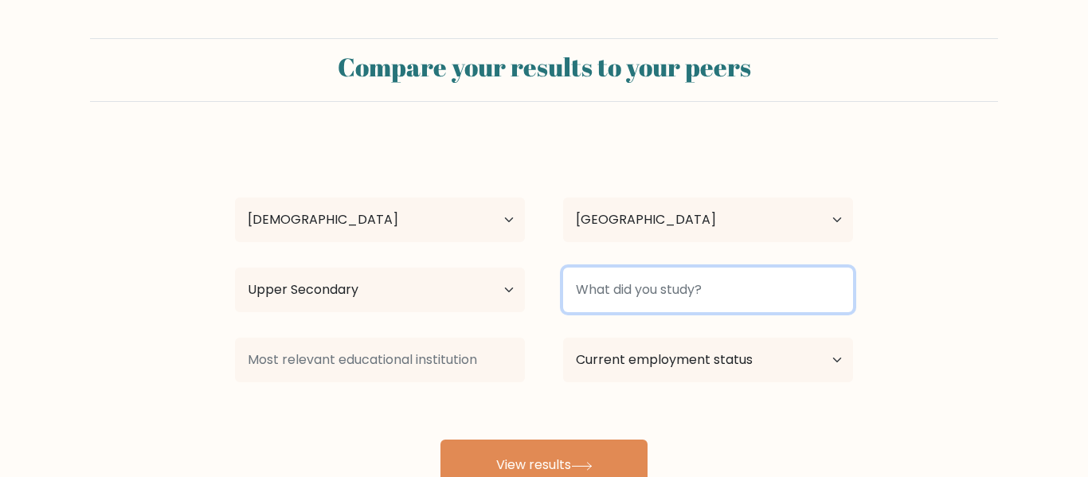
click at [643, 280] on input at bounding box center [708, 290] width 290 height 45
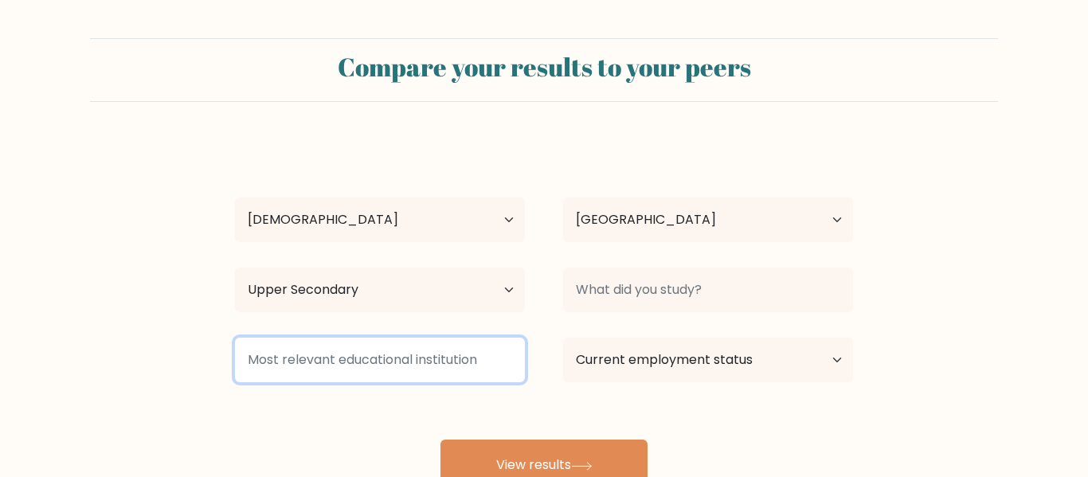
click at [319, 363] on input at bounding box center [380, 360] width 290 height 45
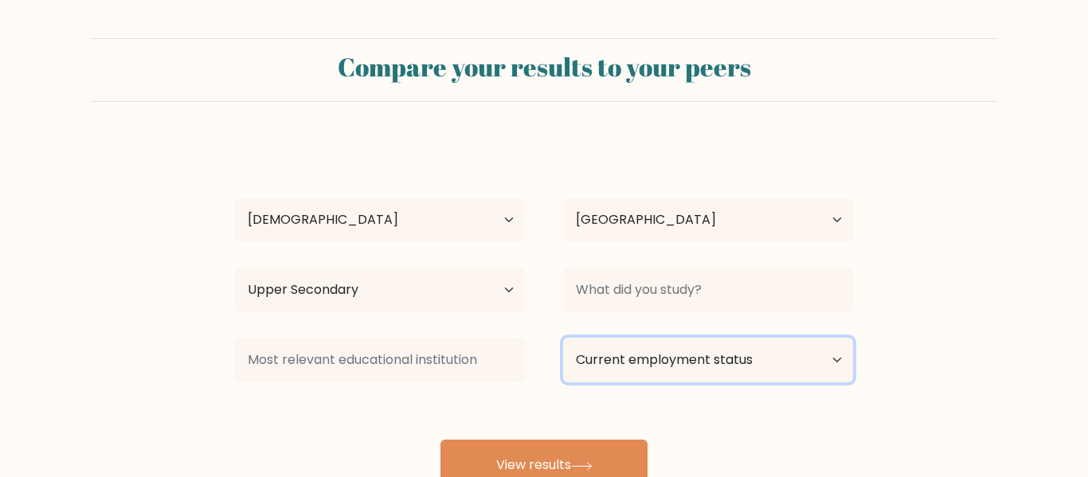
click at [618, 351] on select "Current employment status Employed Student Retired Other / prefer not to answer" at bounding box center [708, 360] width 290 height 45
select select "other"
click at [563, 338] on select "Current employment status Employed Student Retired Other / prefer not to answer" at bounding box center [708, 360] width 290 height 45
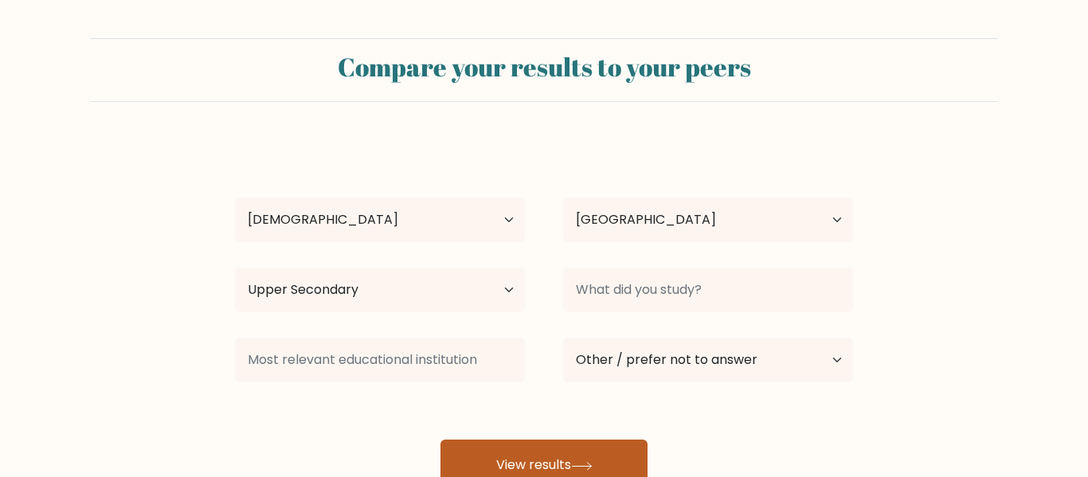
click at [561, 445] on button "View results" at bounding box center [543, 465] width 207 height 51
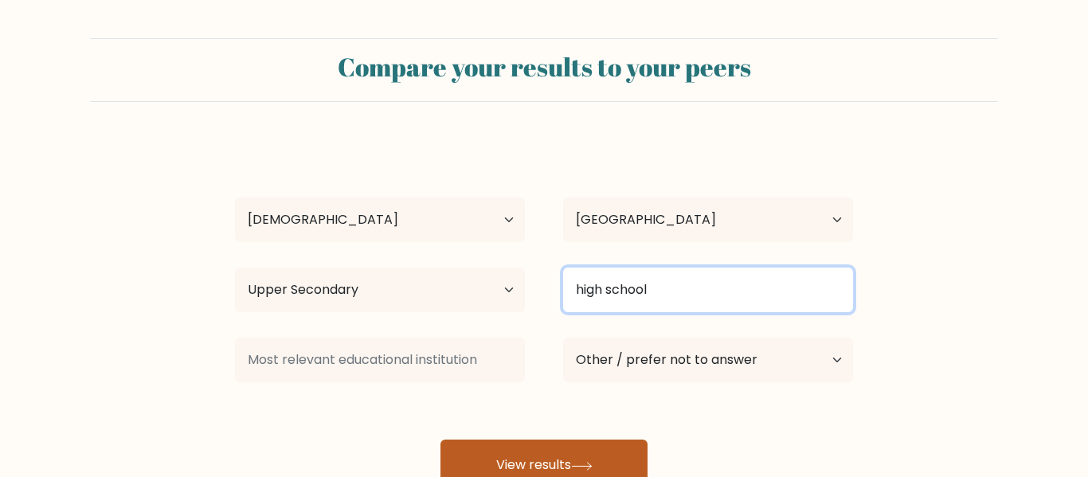
type input "high school"
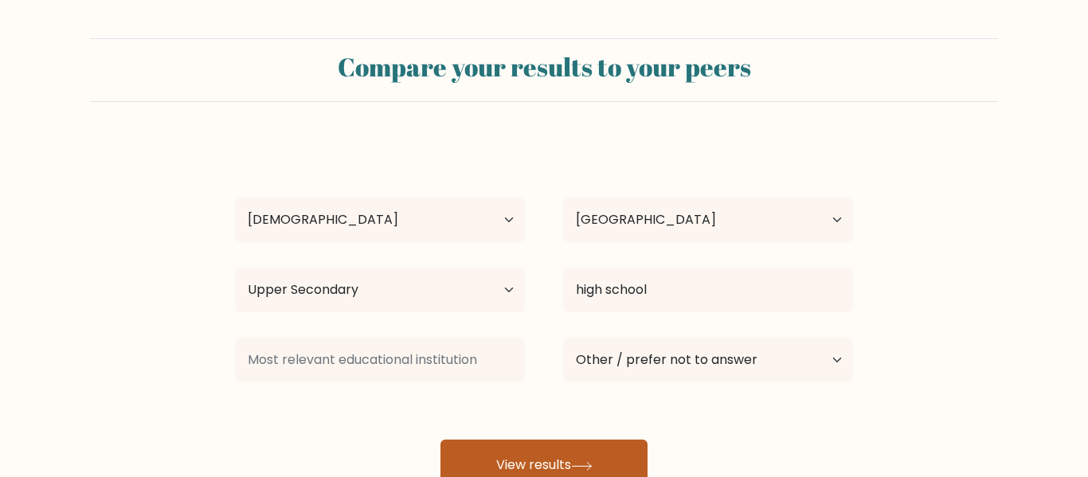
click at [604, 449] on button "View results" at bounding box center [543, 465] width 207 height 51
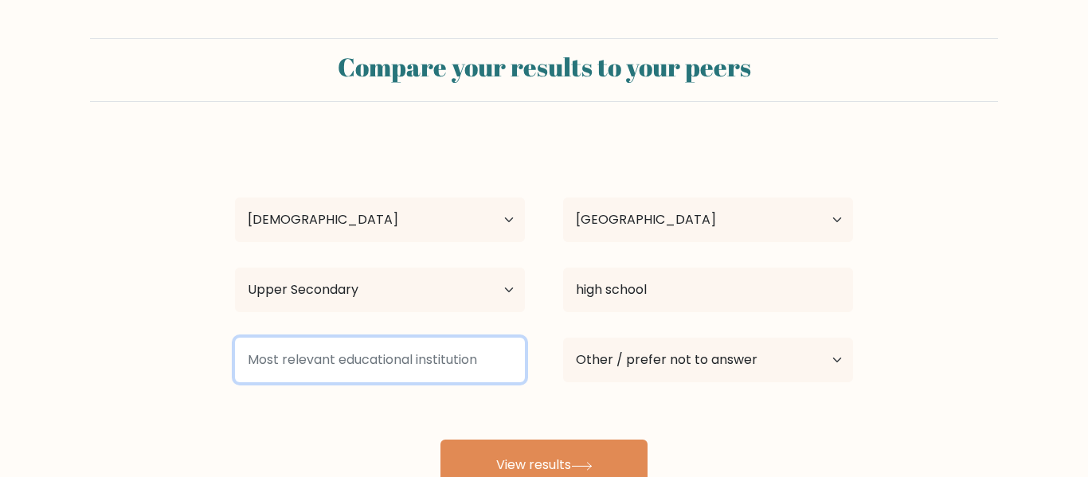
type input "s"
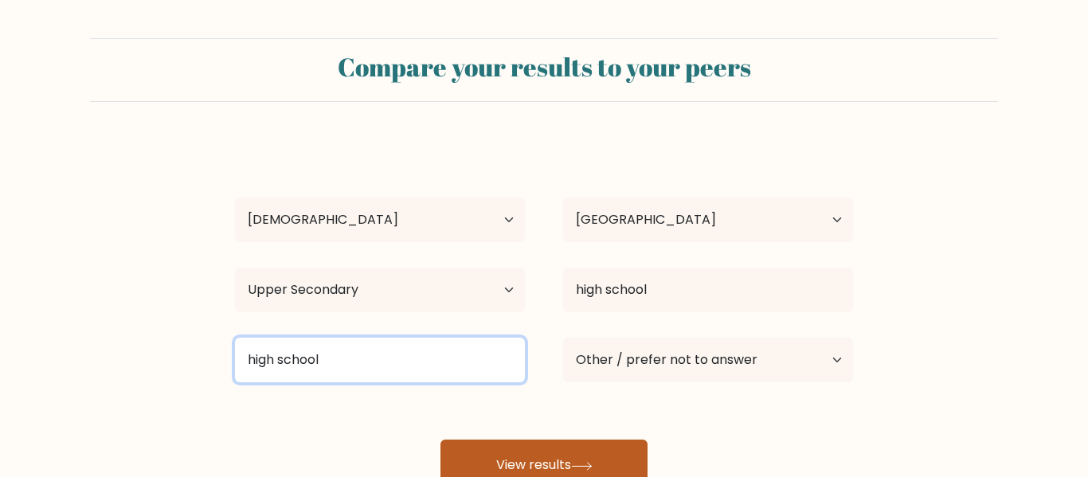
type input "high school"
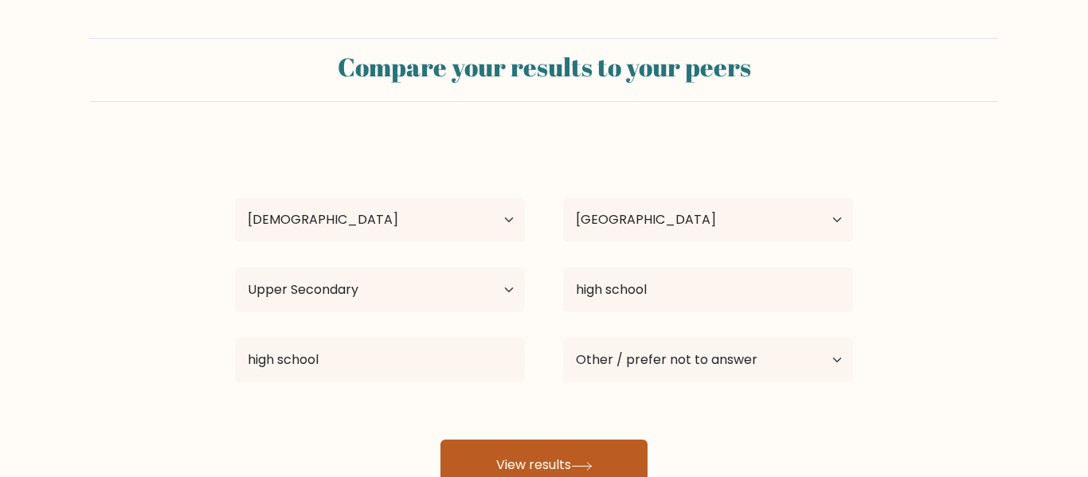
click at [592, 455] on button "View results" at bounding box center [543, 465] width 207 height 51
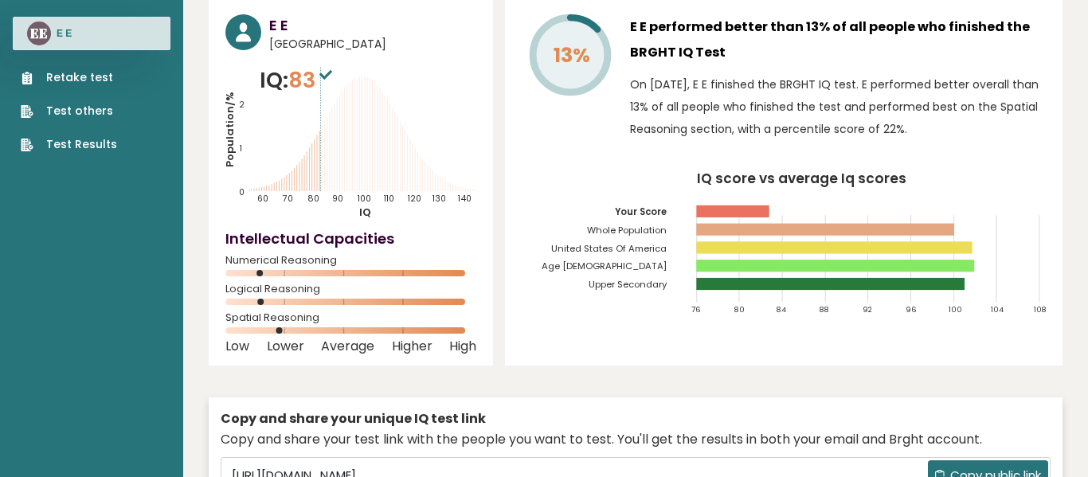
scroll to position [64, 0]
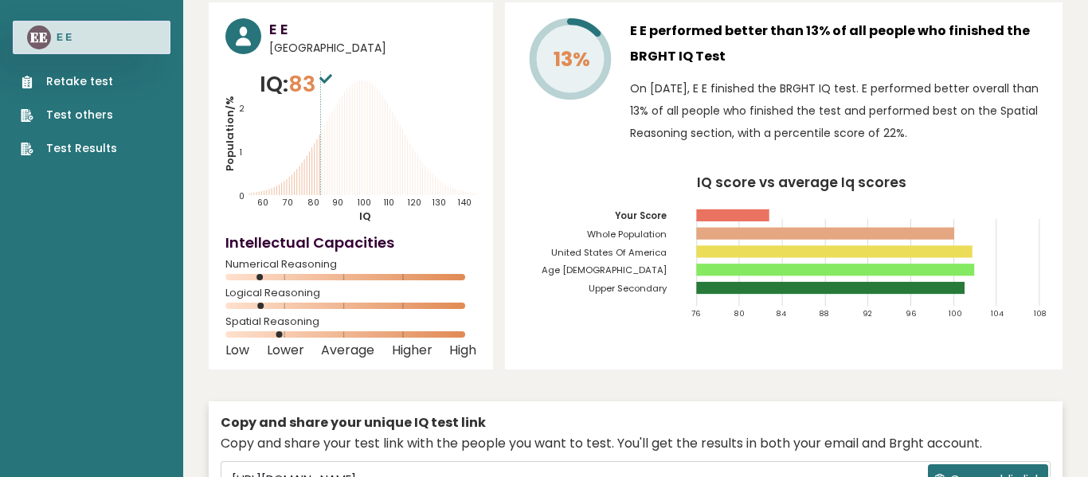
click at [347, 139] on icon at bounding box center [347, 142] width 0 height 106
